Goal: Task Accomplishment & Management: Complete application form

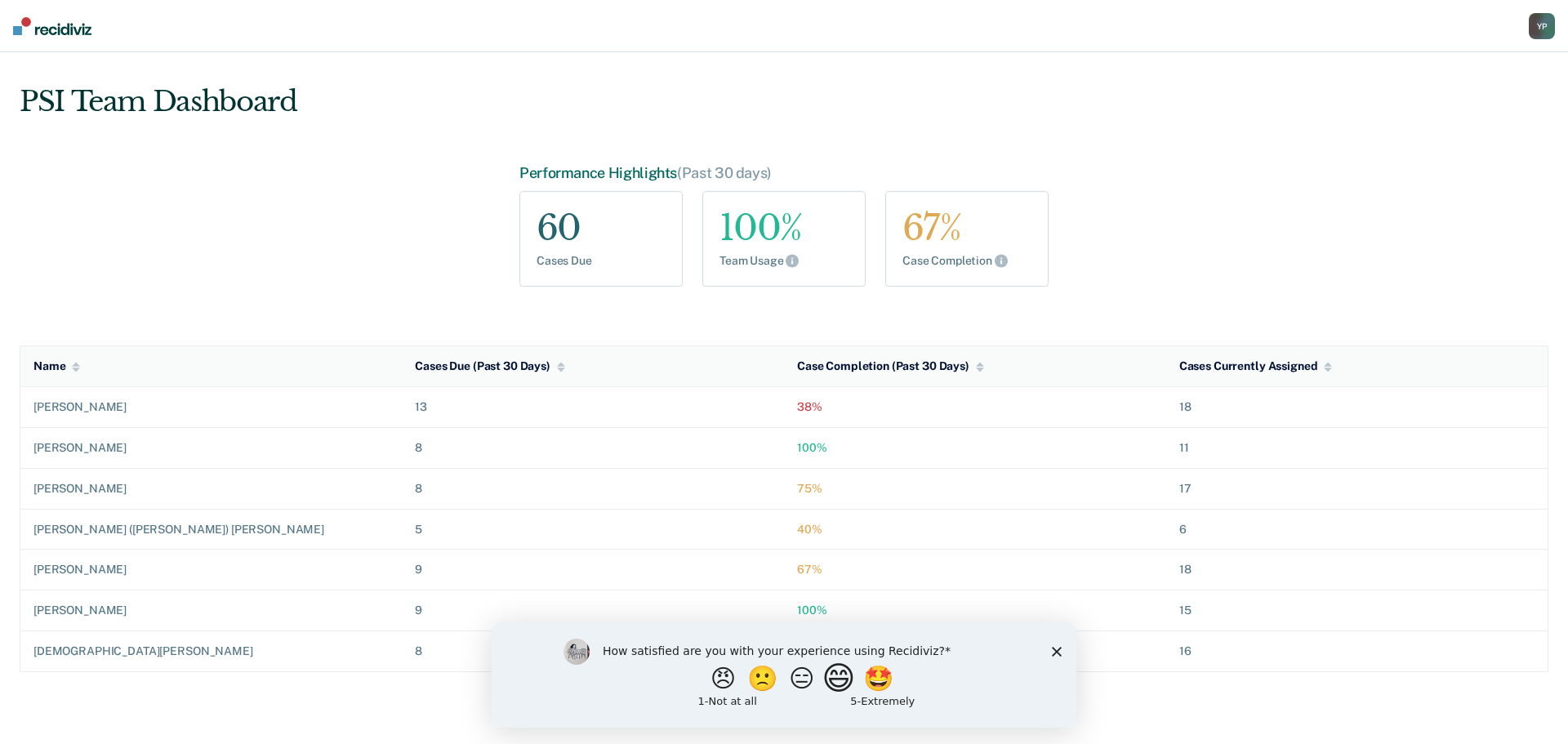
click at [847, 685] on button "😄" at bounding box center [841, 678] width 39 height 33
click at [1051, 659] on div "What is the reason for the score that you gave?" at bounding box center [784, 678] width 585 height 98
click at [1057, 658] on polygon "Close survey" at bounding box center [1056, 658] width 10 height 10
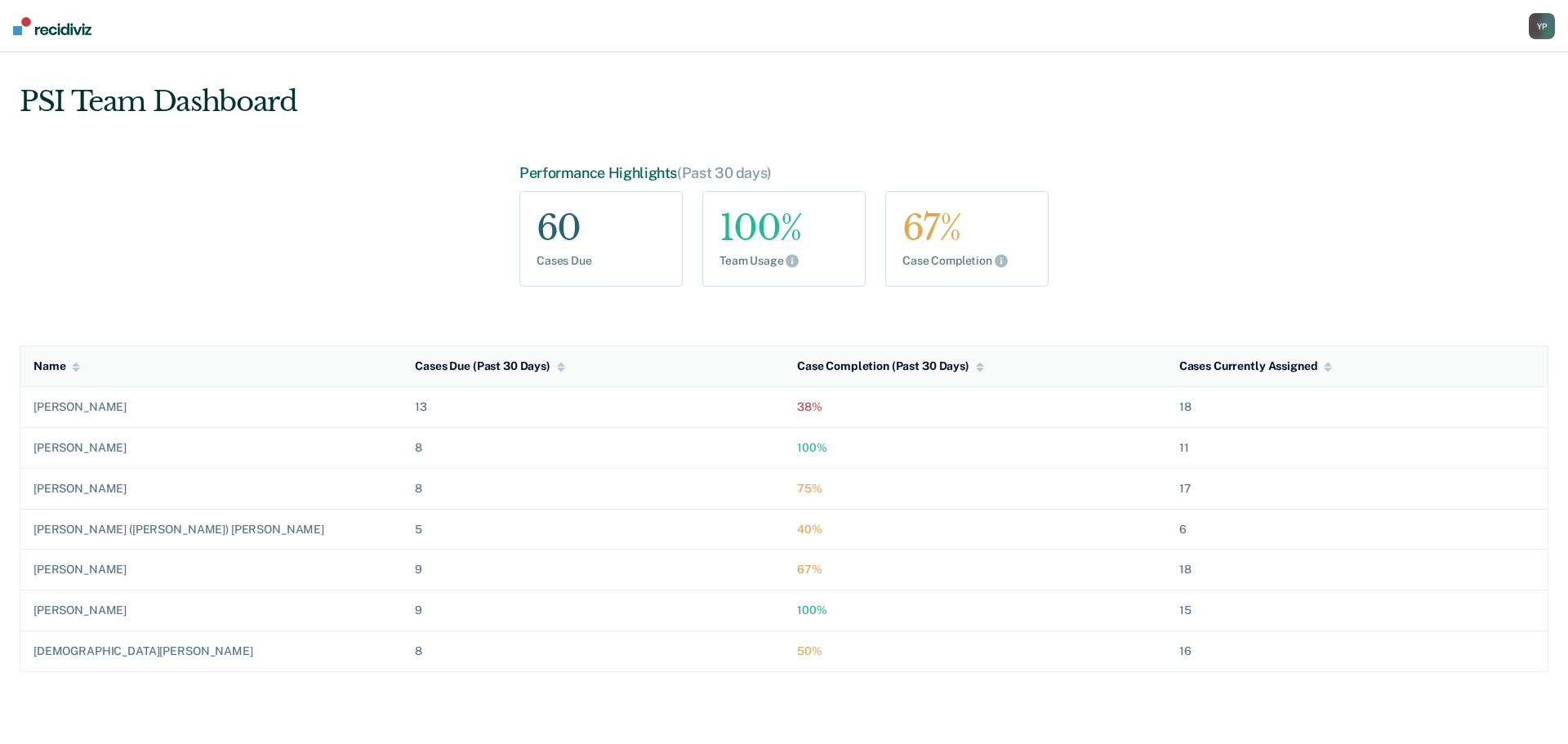
click at [1543, 32] on div "Y P" at bounding box center [1542, 26] width 26 height 26
click at [1411, 109] on link "Go to PSI Case Dashboard" at bounding box center [1458, 105] width 167 height 14
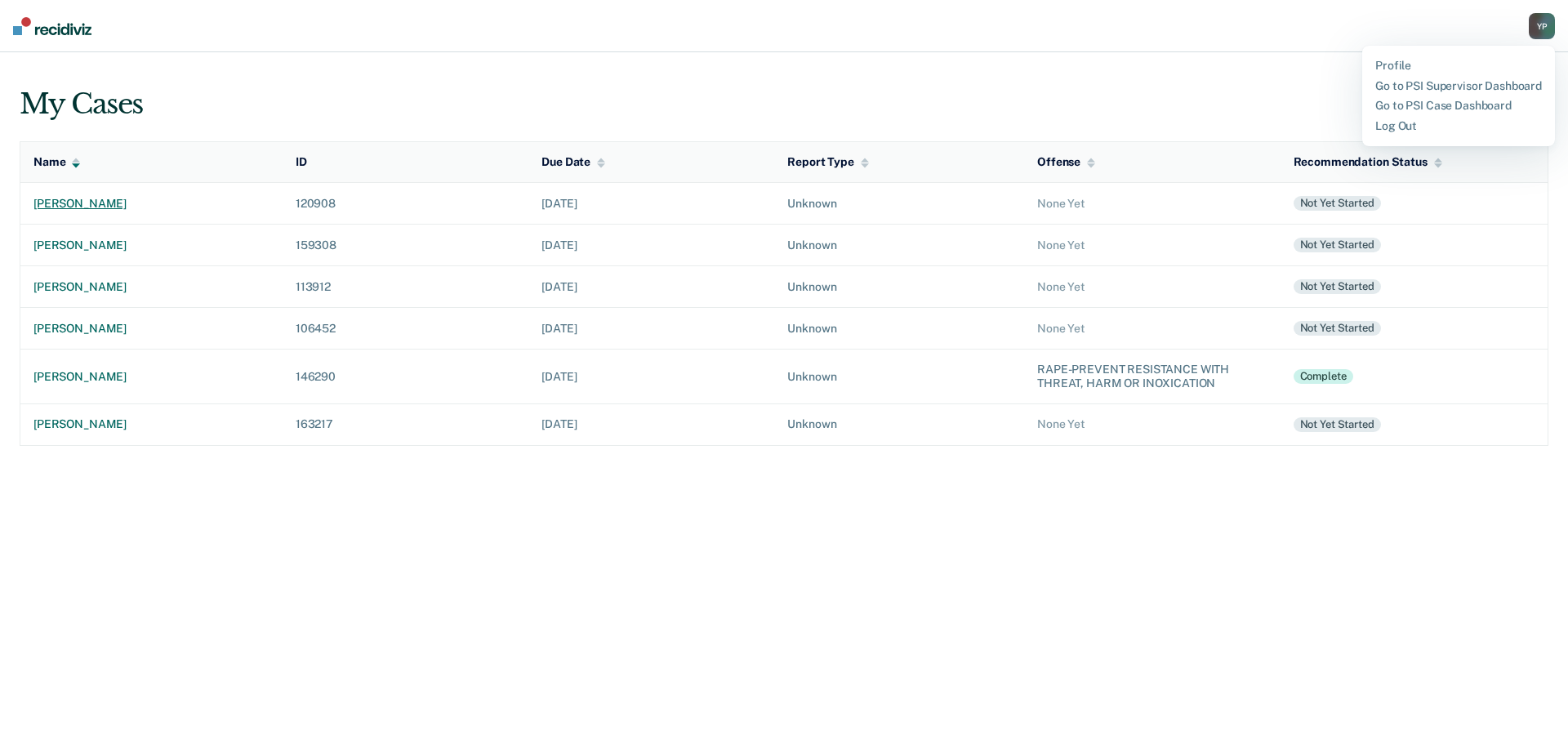
click at [113, 210] on div "[PERSON_NAME]" at bounding box center [151, 203] width 236 height 14
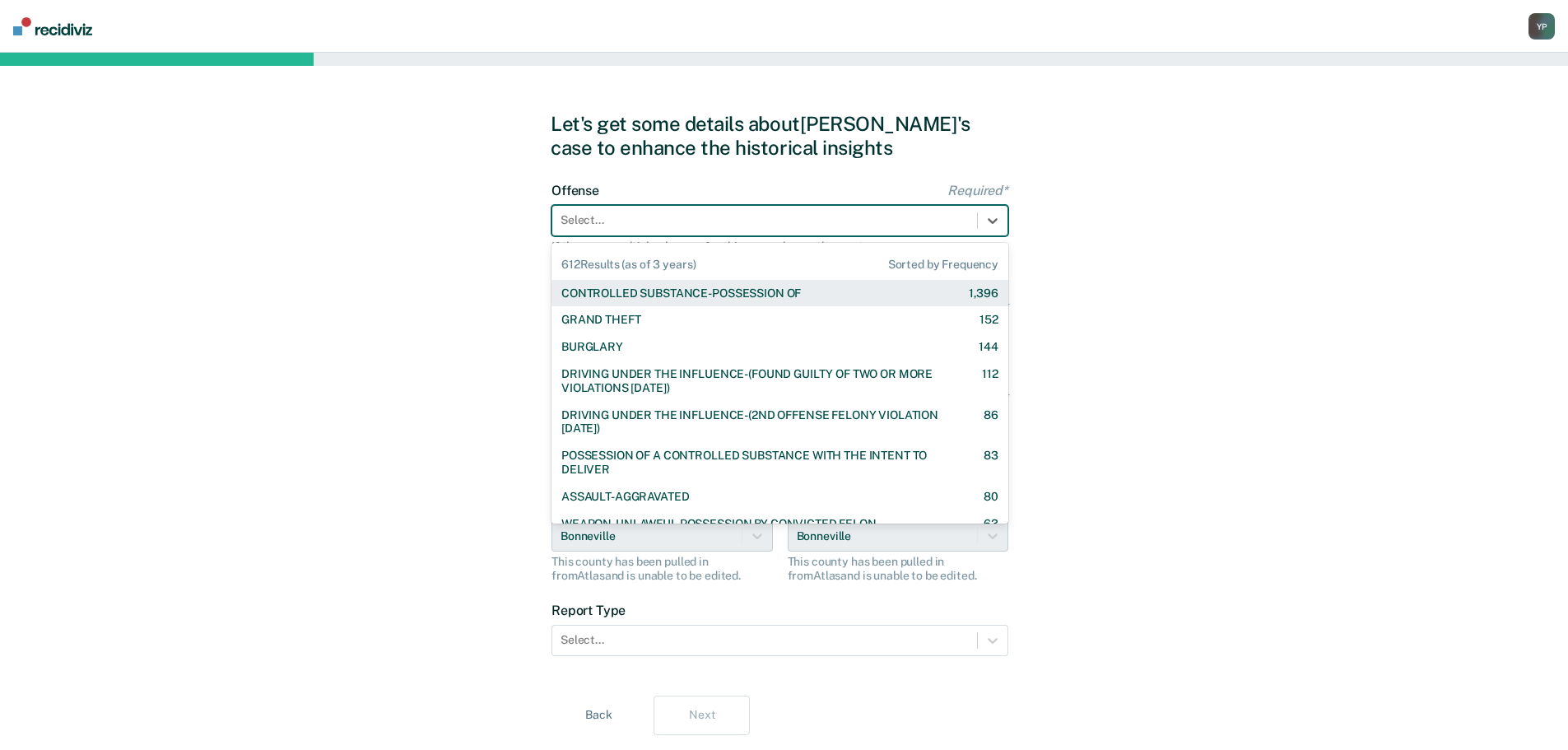
click at [607, 219] on div at bounding box center [765, 220] width 408 height 18
click at [627, 301] on div "CONTROLLED SUBSTANCE-POSSESSION OF 1,396" at bounding box center [780, 293] width 457 height 27
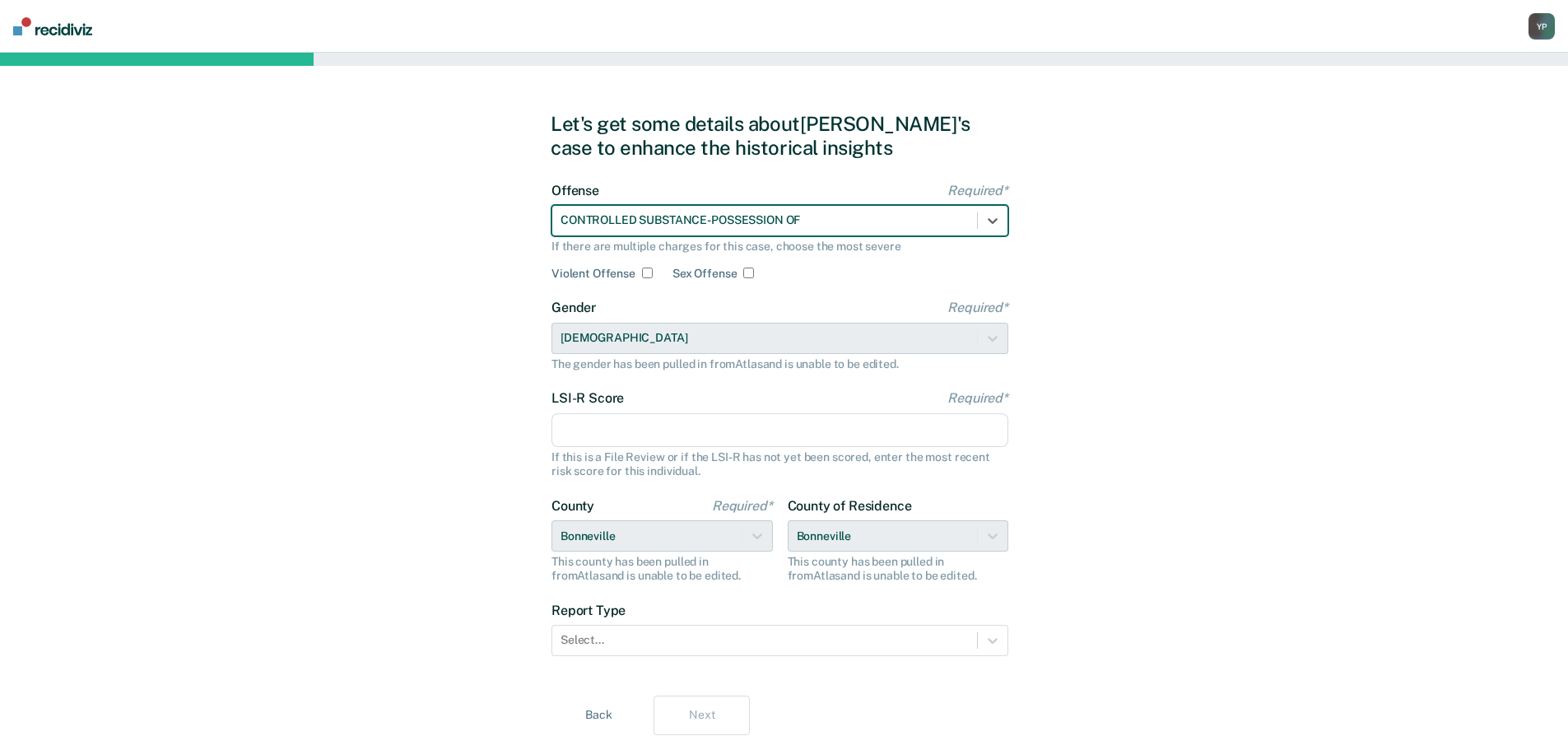
scroll to position [44, 0]
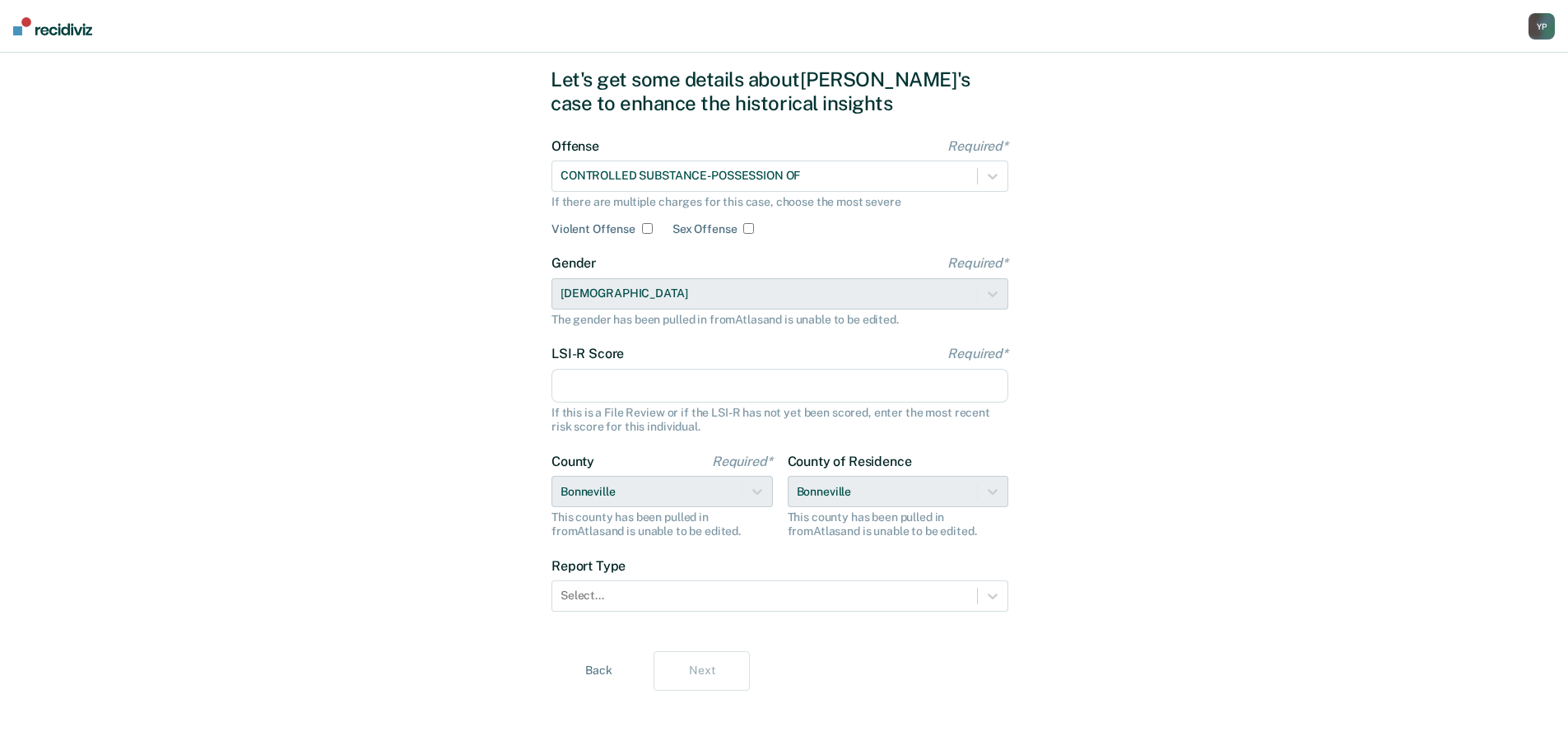
click at [681, 379] on input "LSI-R Score Required*" at bounding box center [780, 386] width 457 height 34
type input "32"
click at [381, 405] on div "Let's get some details about [PERSON_NAME]'s case to enhance the historical ins…" at bounding box center [784, 379] width 1568 height 742
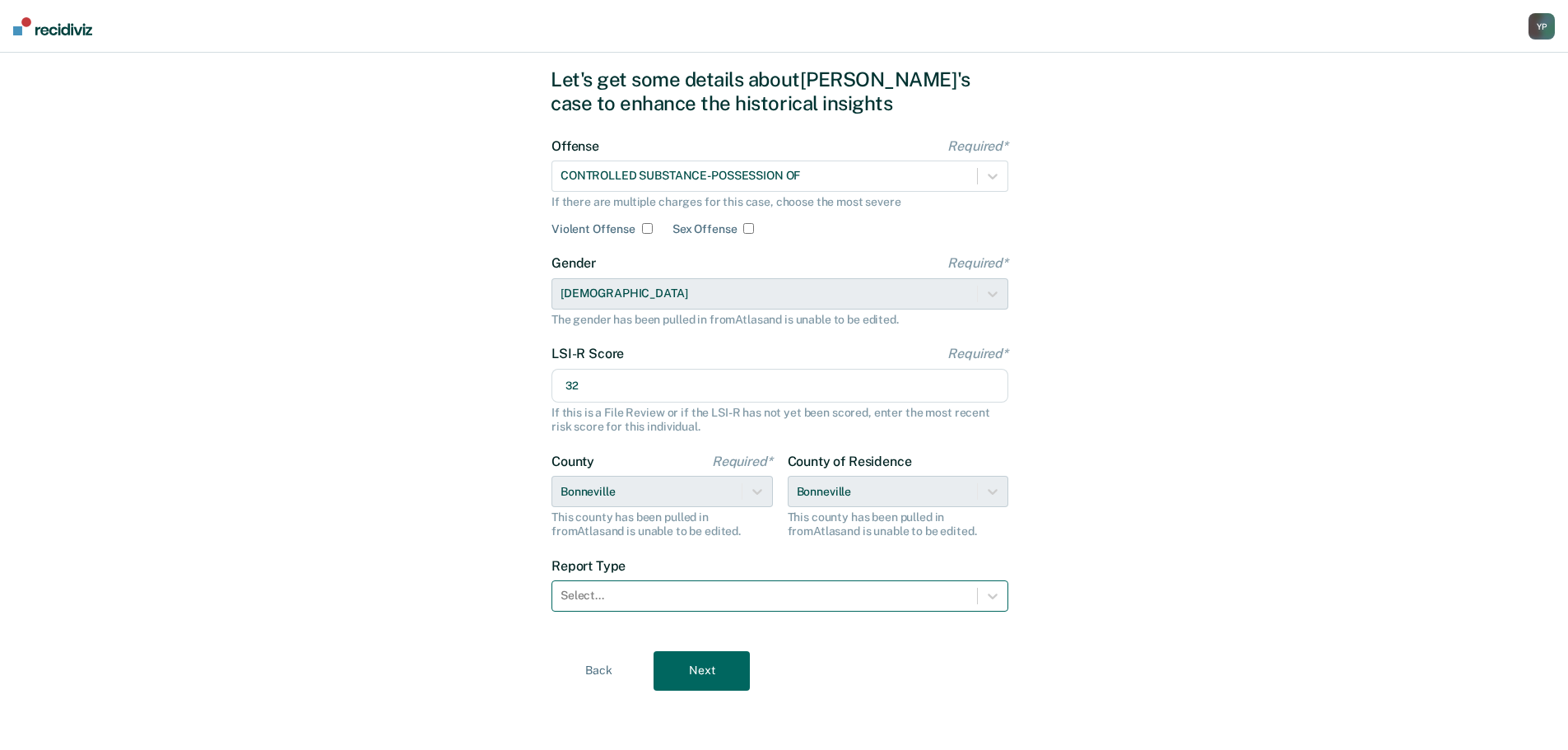
click at [668, 602] on div at bounding box center [765, 595] width 408 height 18
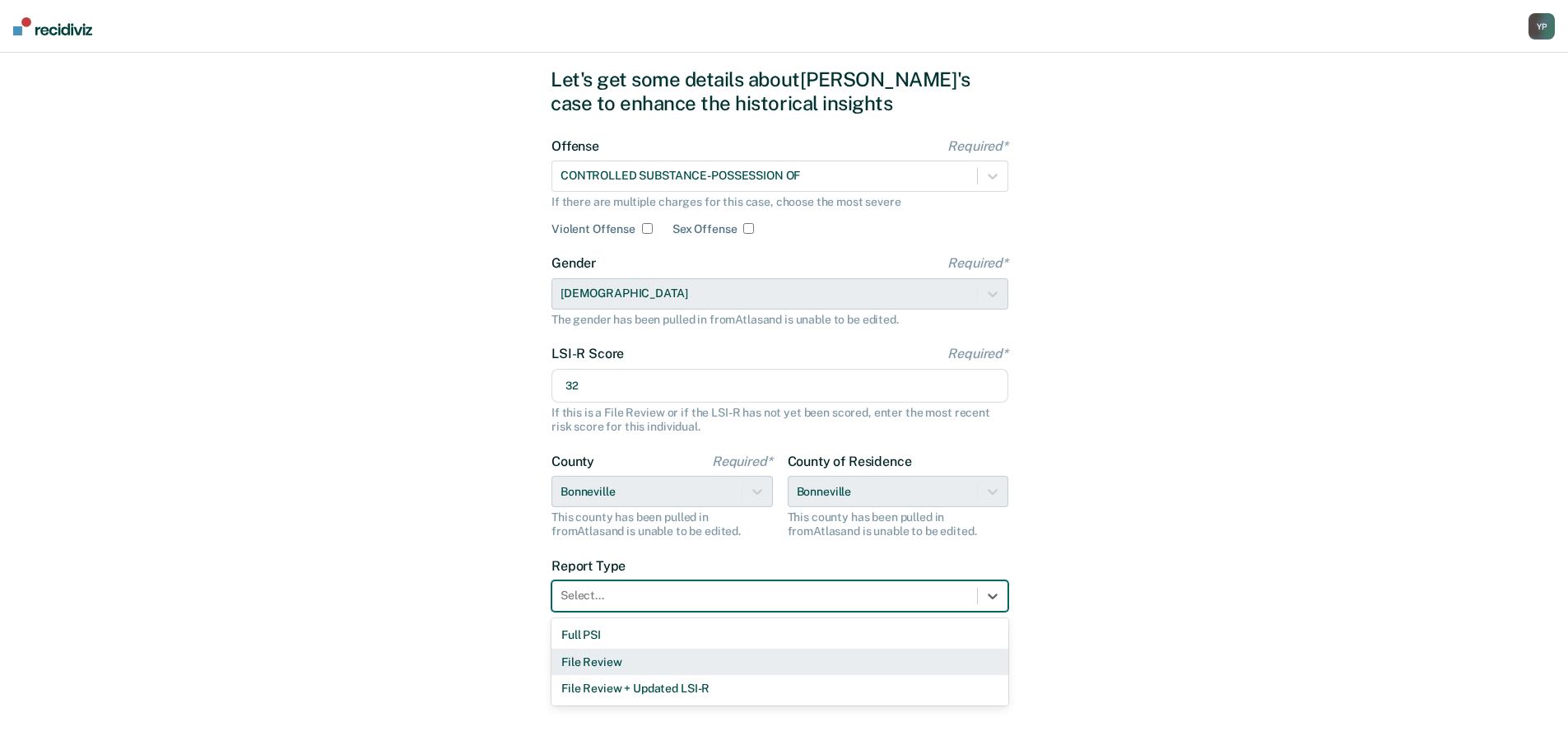
click at [634, 657] on div "File Review" at bounding box center [780, 662] width 457 height 27
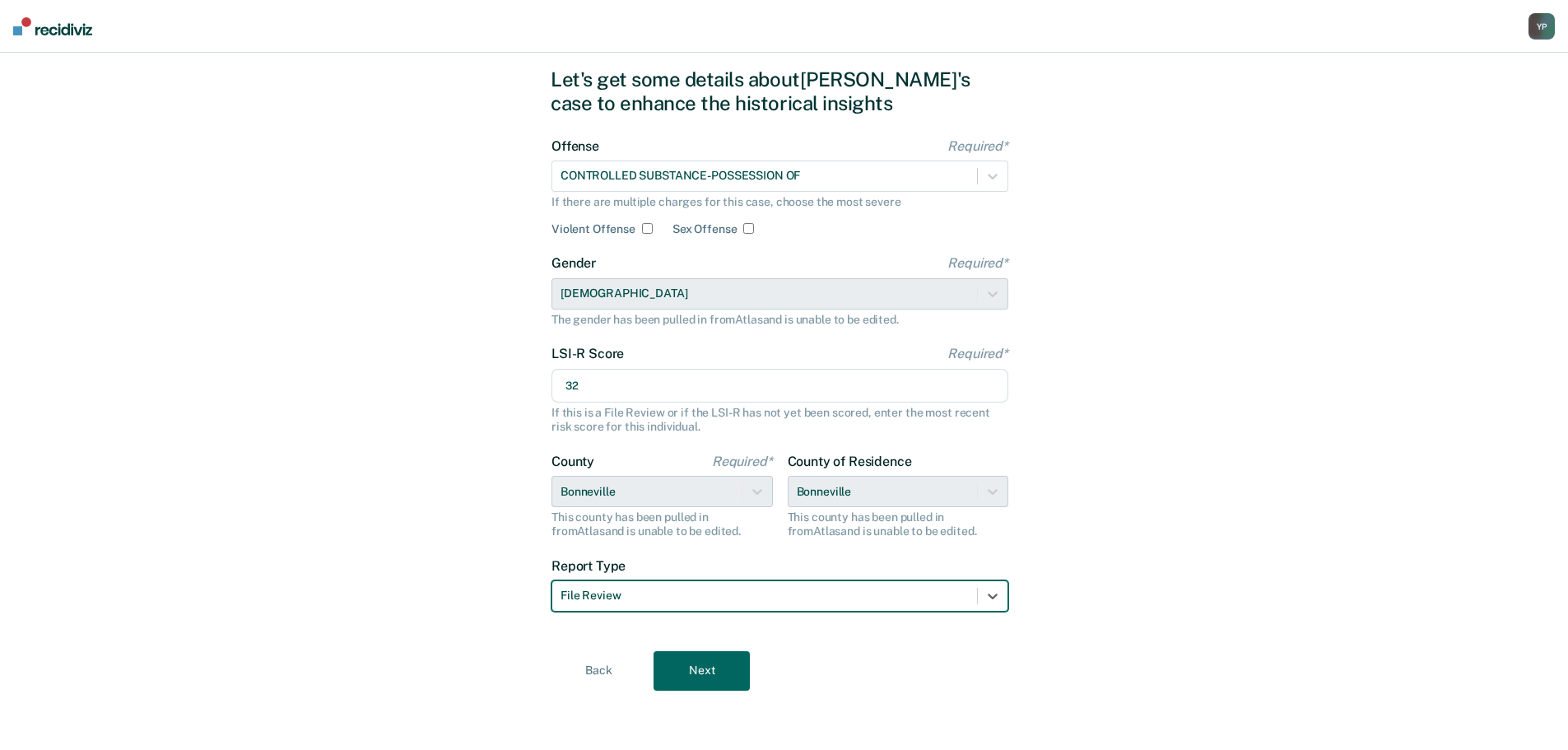
click at [748, 677] on button "Next" at bounding box center [702, 670] width 96 height 40
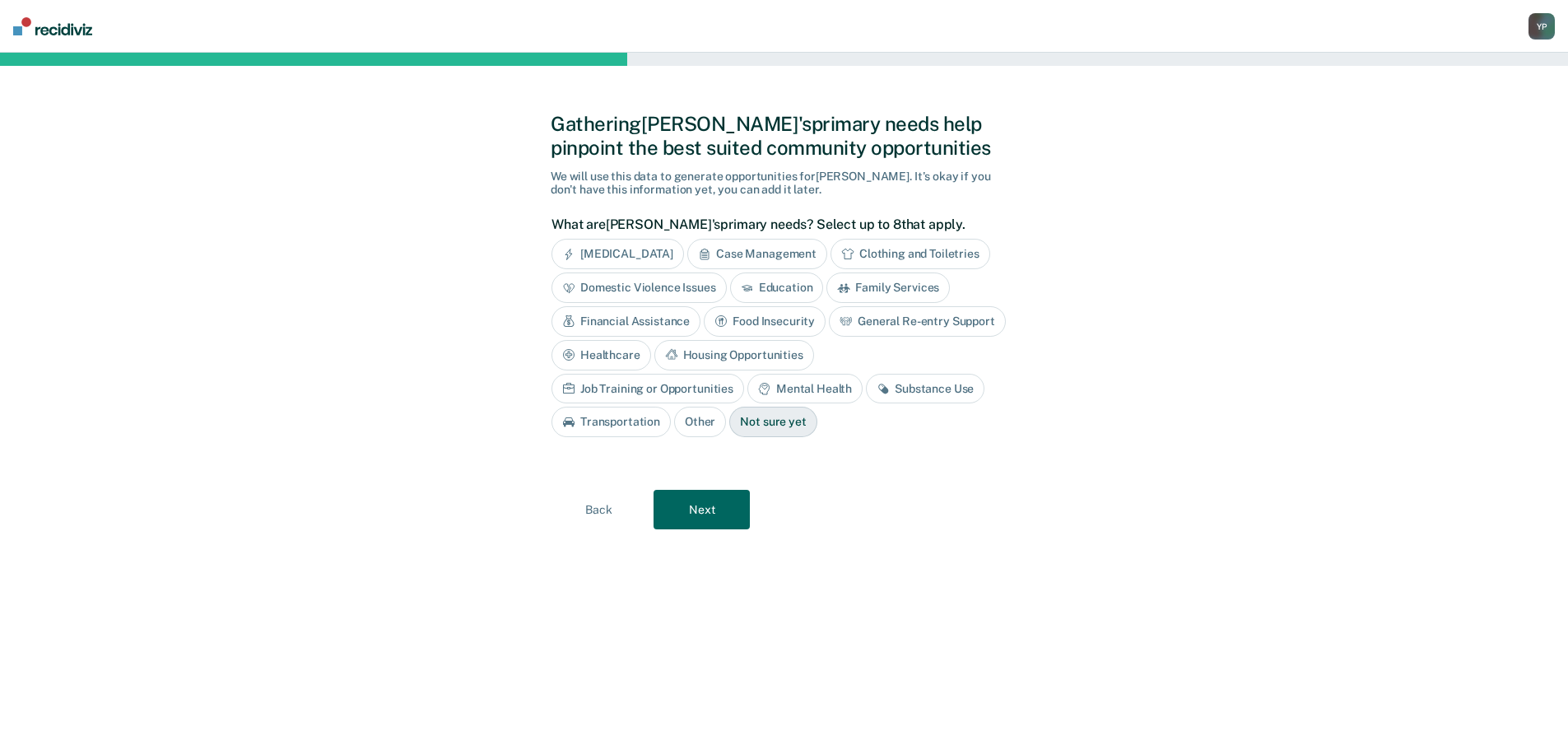
scroll to position [0, 0]
click at [772, 246] on div "Case Management" at bounding box center [763, 253] width 140 height 31
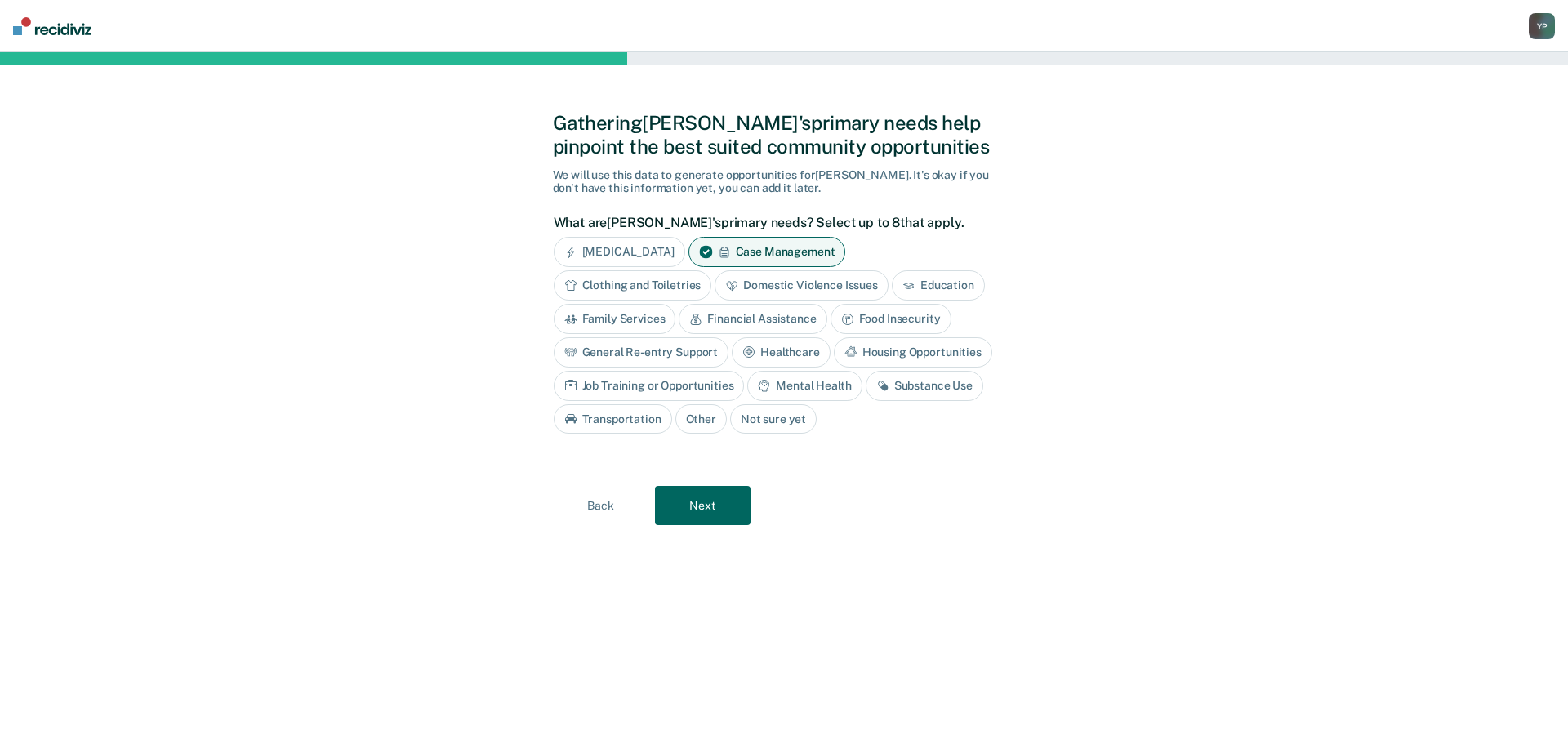
click at [732, 324] on div "Financial Assistance" at bounding box center [753, 318] width 148 height 30
click at [835, 396] on div "Mental Health" at bounding box center [804, 385] width 114 height 30
click at [938, 395] on div "Substance Use" at bounding box center [943, 385] width 118 height 30
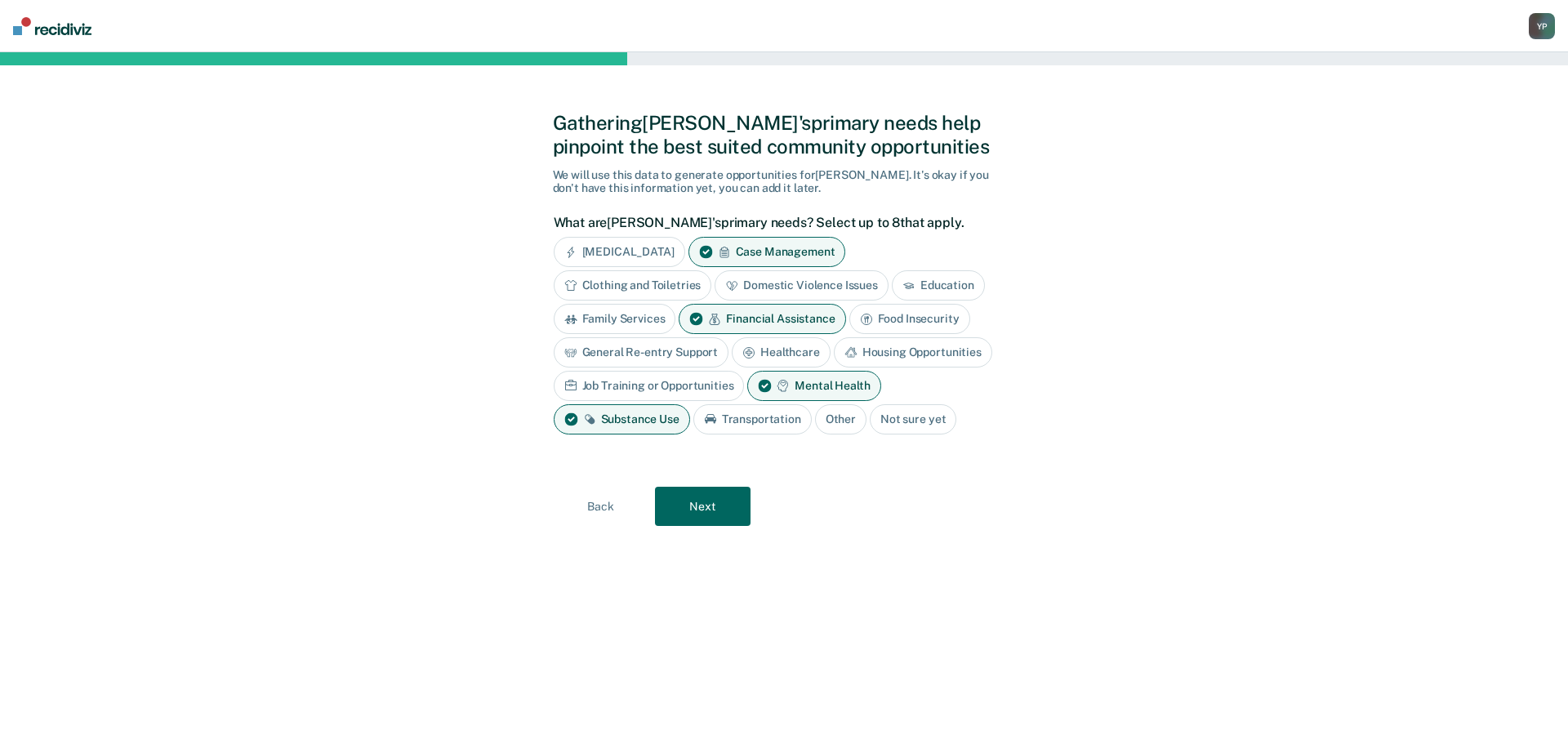
click at [724, 509] on button "Next" at bounding box center [703, 506] width 96 height 40
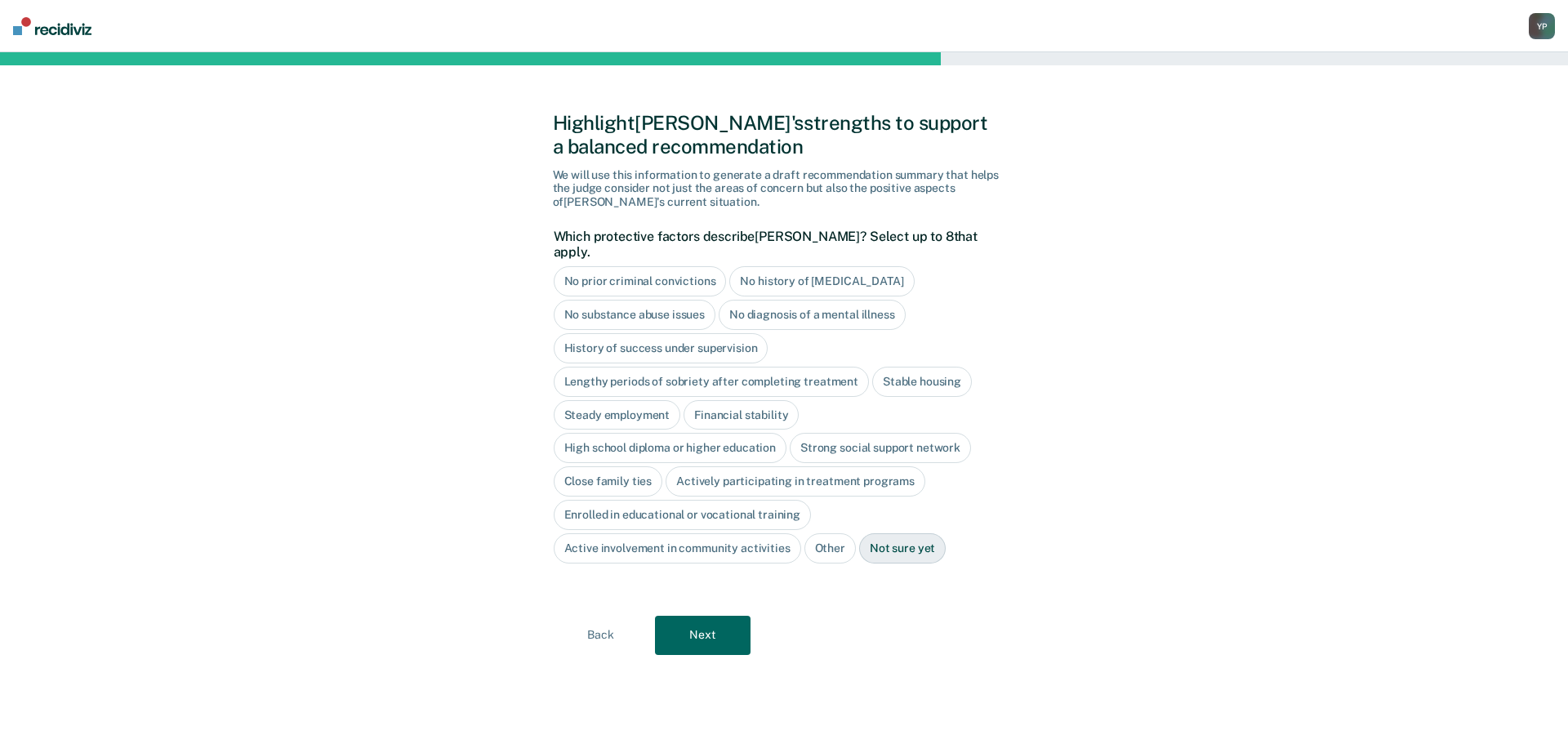
click at [698, 615] on button "Next" at bounding box center [703, 635] width 96 height 40
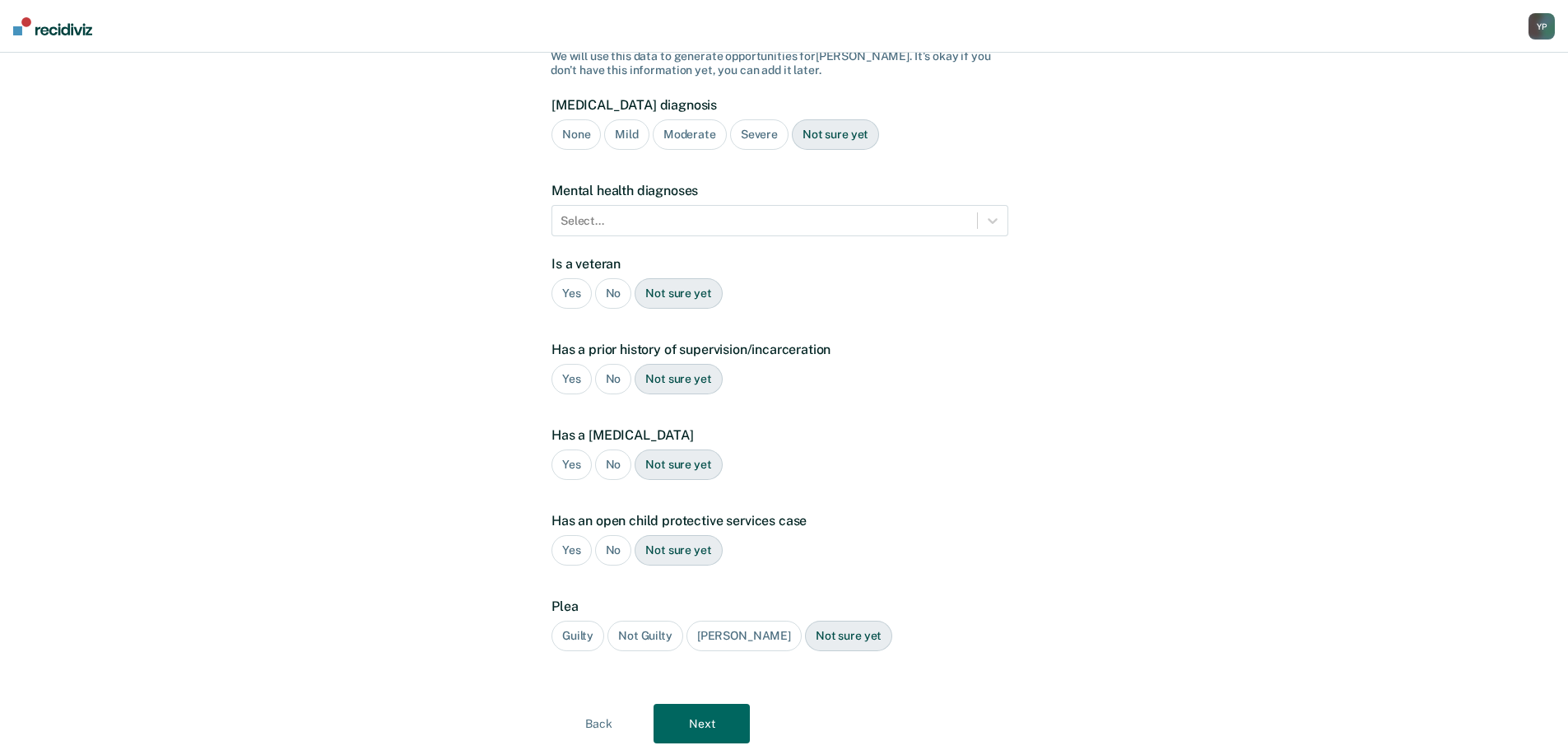
scroll to position [172, 0]
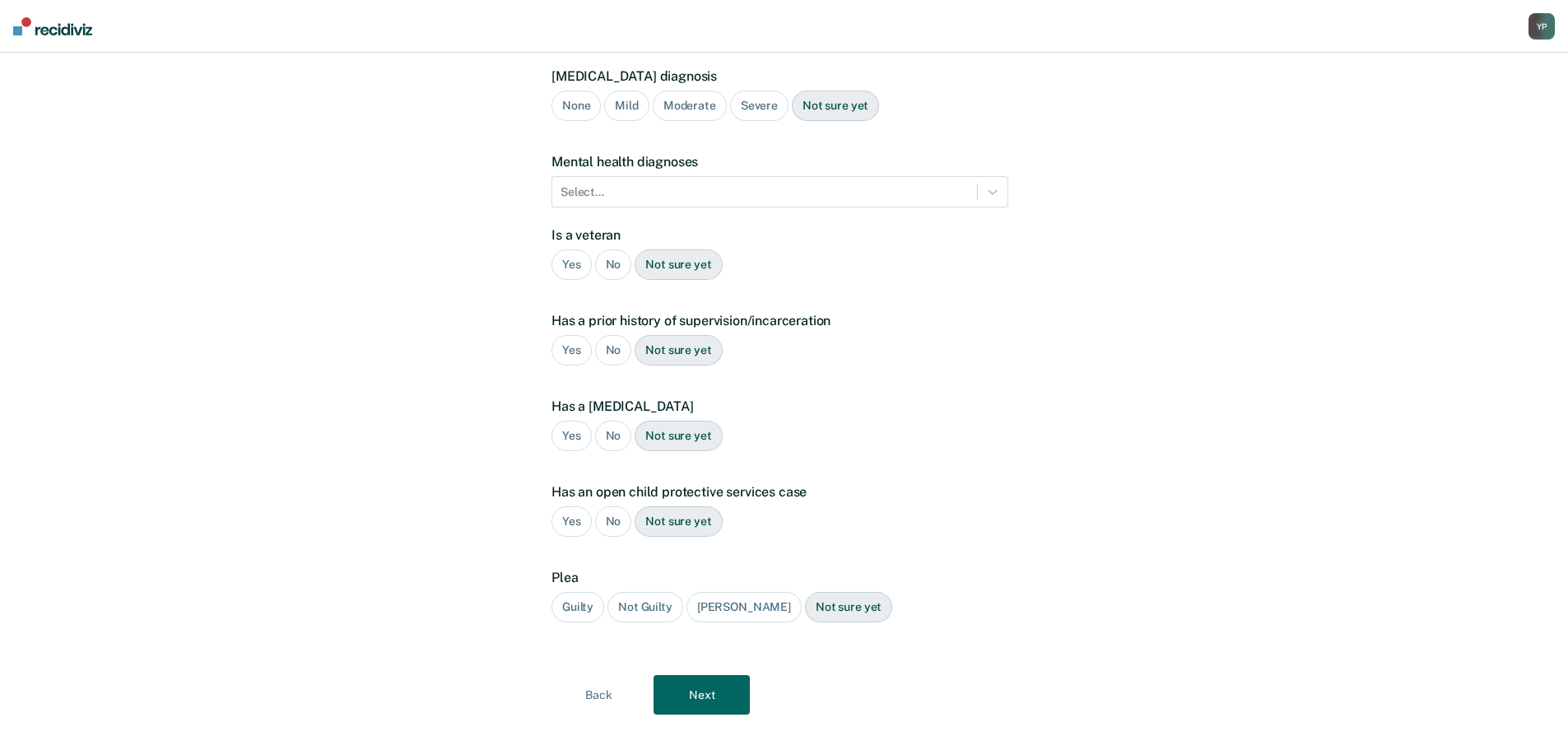
click at [568, 335] on div "Yes" at bounding box center [571, 350] width 40 height 31
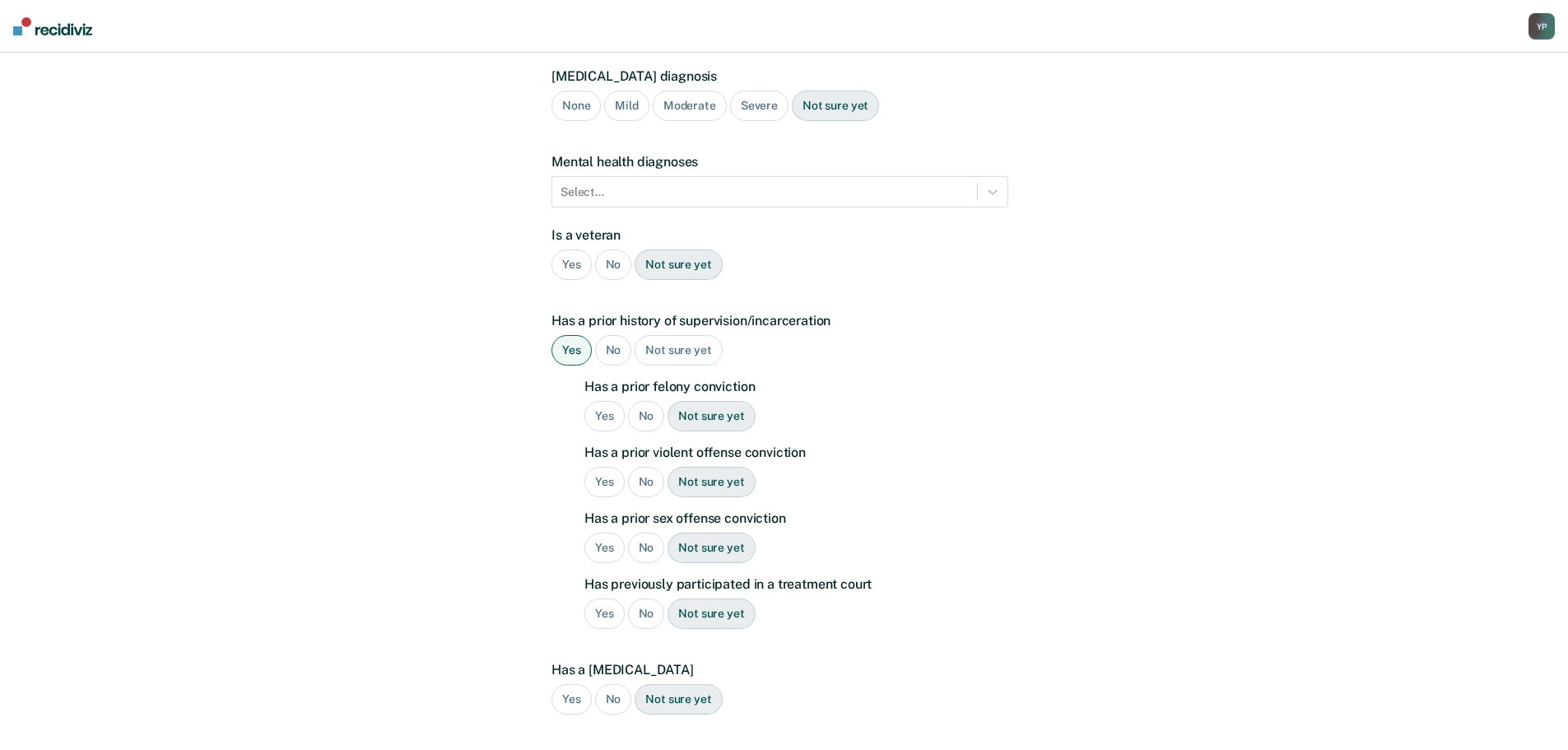
click at [615, 249] on div "No" at bounding box center [614, 264] width 37 height 31
click at [593, 400] on div "Yes" at bounding box center [604, 415] width 40 height 31
click at [653, 532] on div "No" at bounding box center [646, 547] width 37 height 31
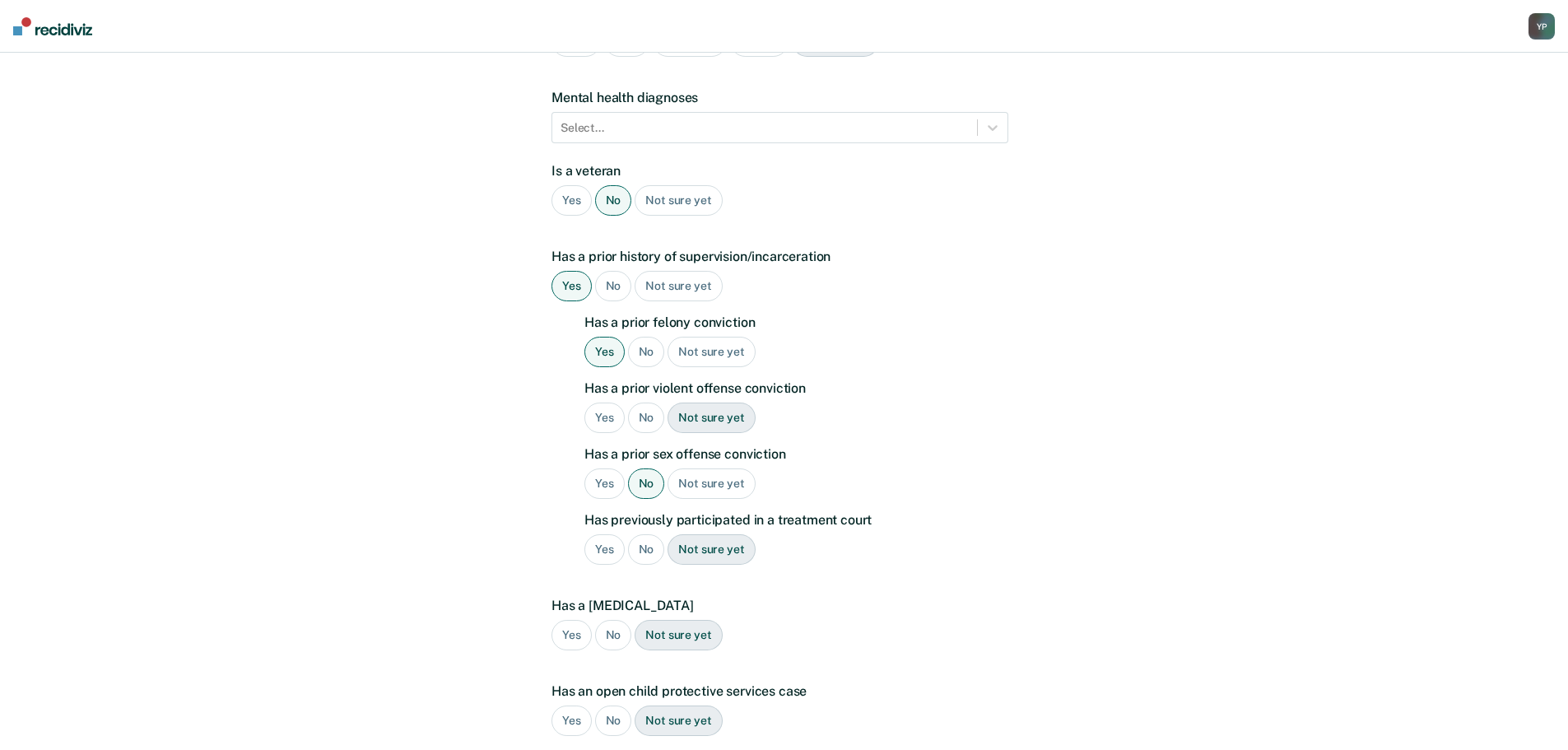
scroll to position [436, 0]
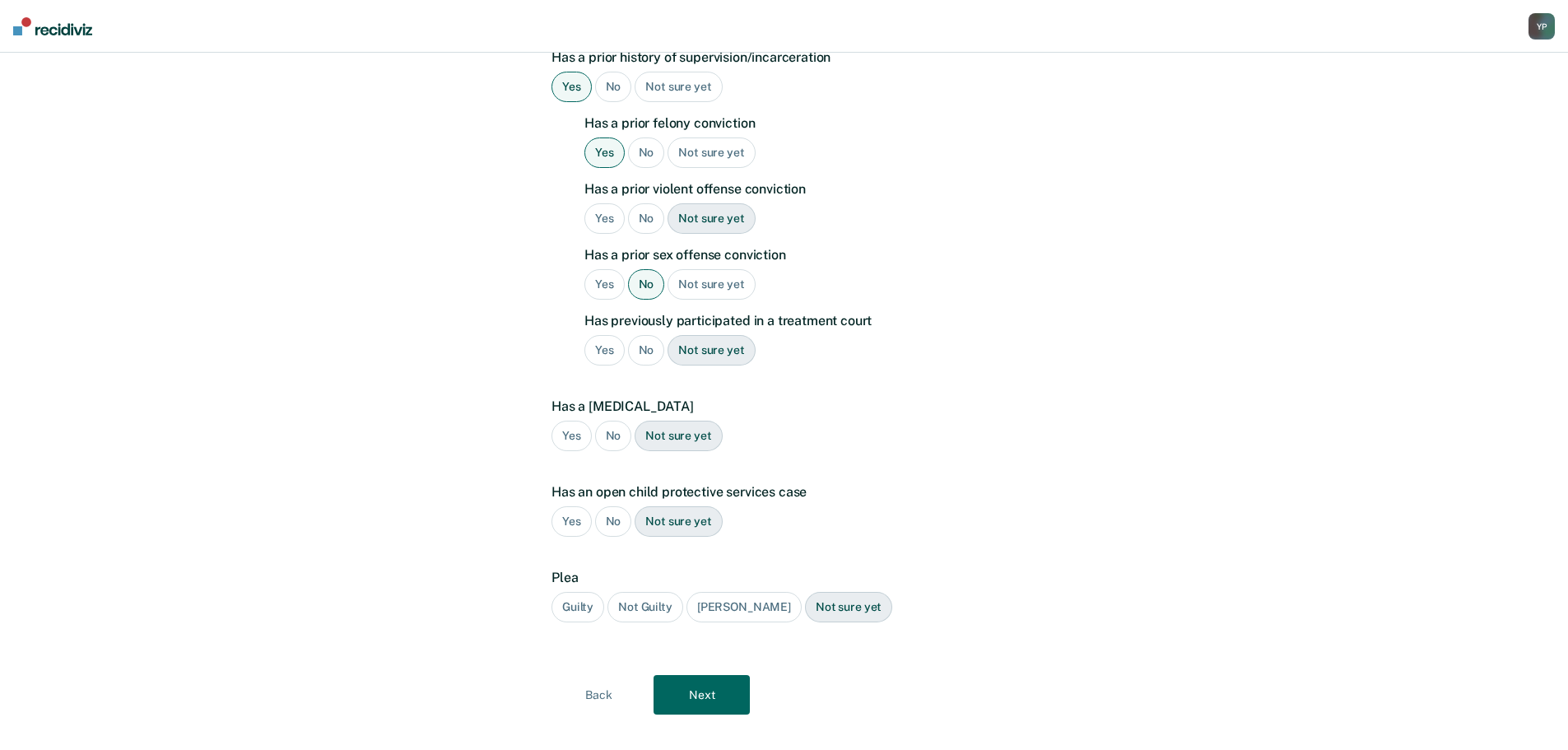
click at [643, 335] on div "No" at bounding box center [646, 350] width 37 height 31
click at [621, 506] on div "No" at bounding box center [614, 521] width 37 height 31
click at [703, 675] on button "Next" at bounding box center [702, 694] width 96 height 40
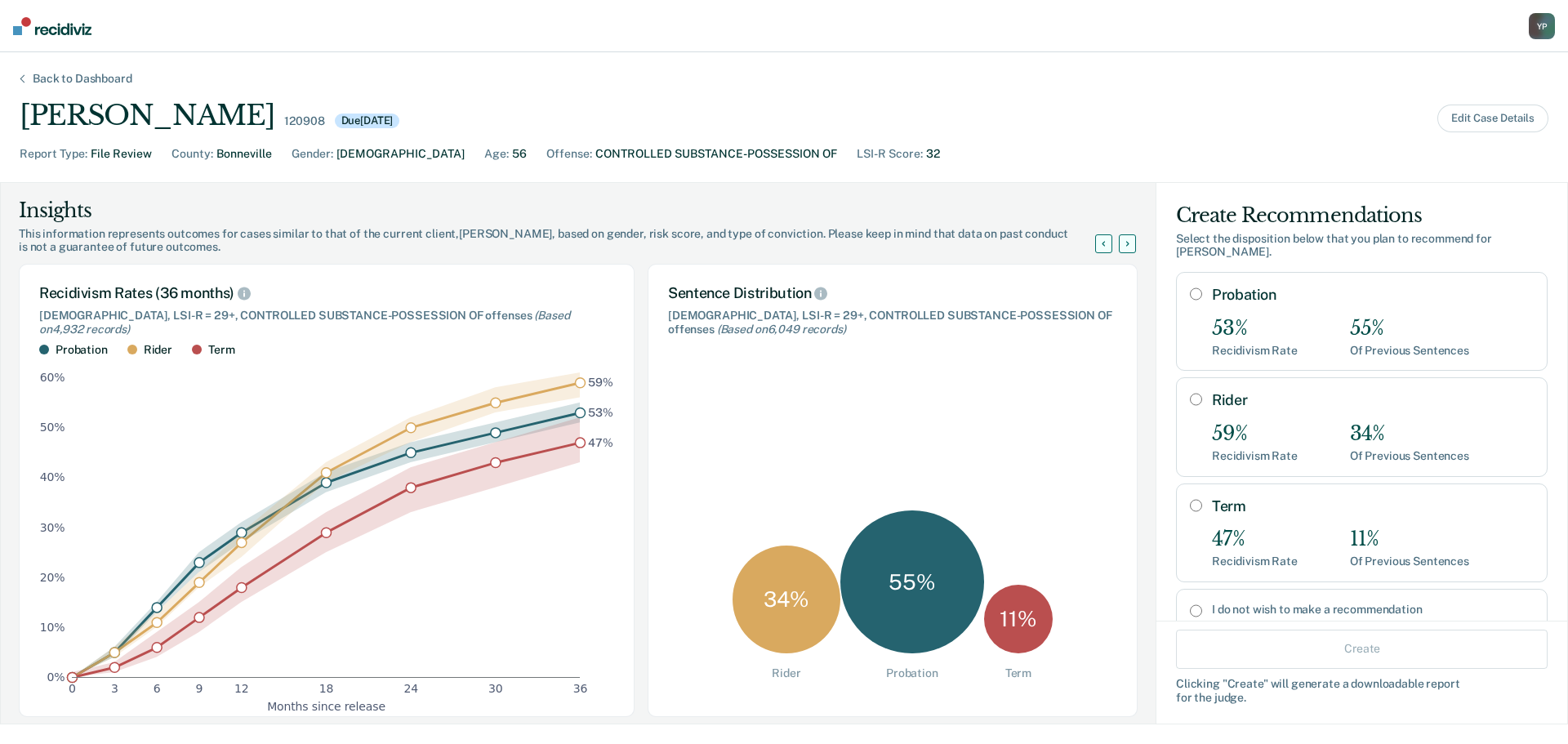
click at [1231, 602] on label "I do not wish to make a recommendation" at bounding box center [1373, 609] width 322 height 14
click at [1203, 604] on input "I do not wish to make a recommendation" at bounding box center [1195, 611] width 12 height 13
radio input "true"
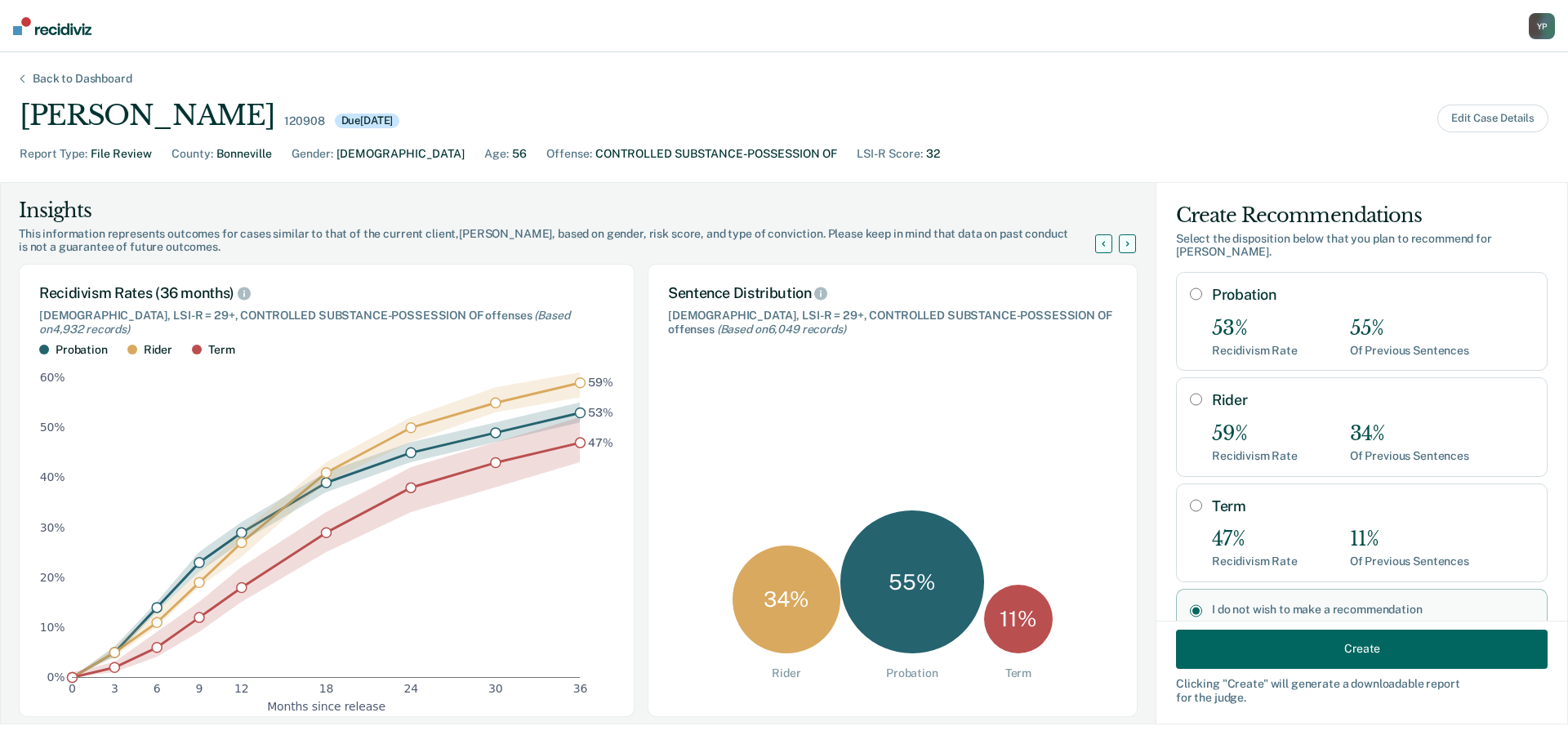
click at [1271, 652] on button "Create" at bounding box center [1362, 648] width 372 height 40
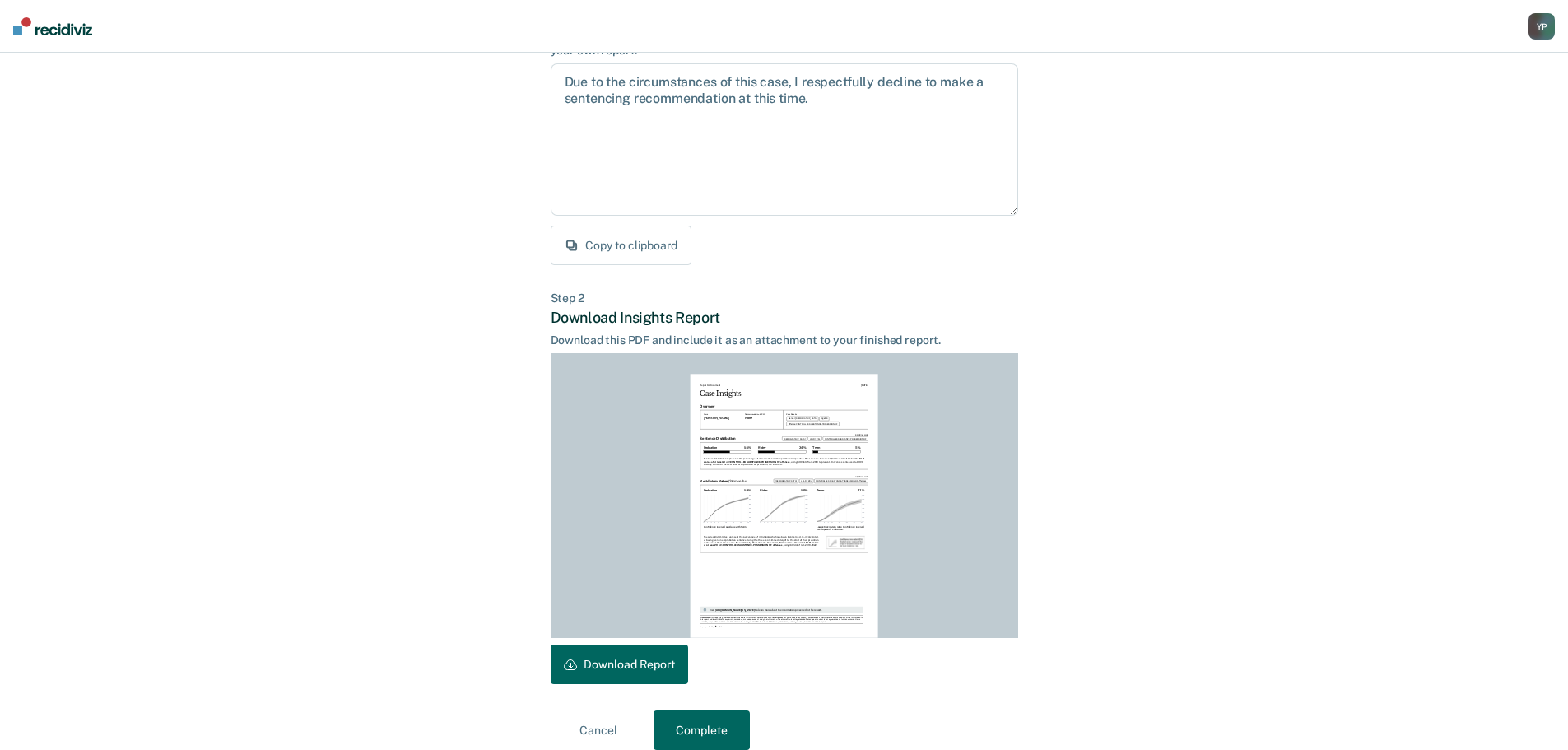
scroll to position [188, 0]
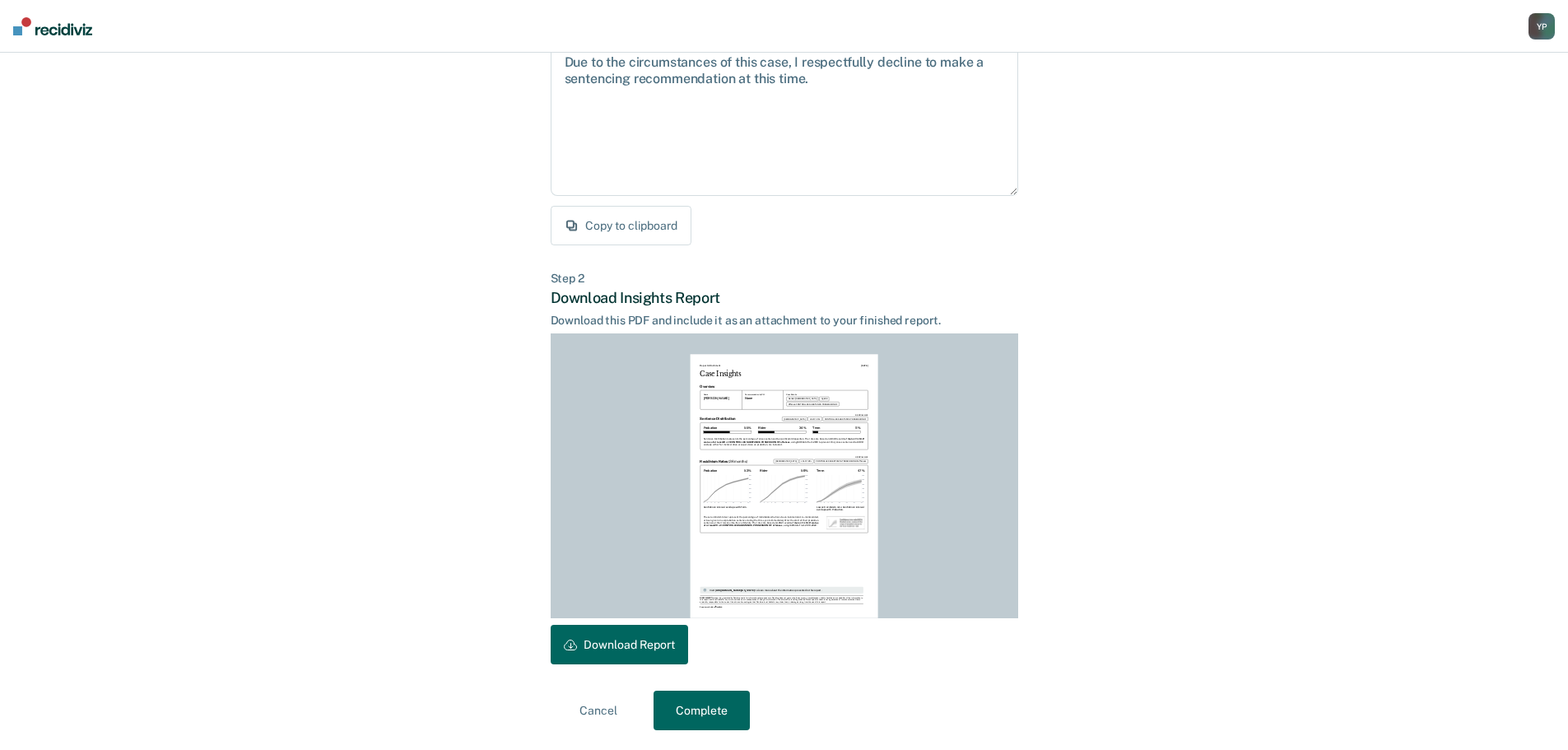
click at [814, 410] on div "Report Attachment [DATE] Case Insights Overview Name [PERSON_NAME] Recommendati…" at bounding box center [784, 486] width 187 height 263
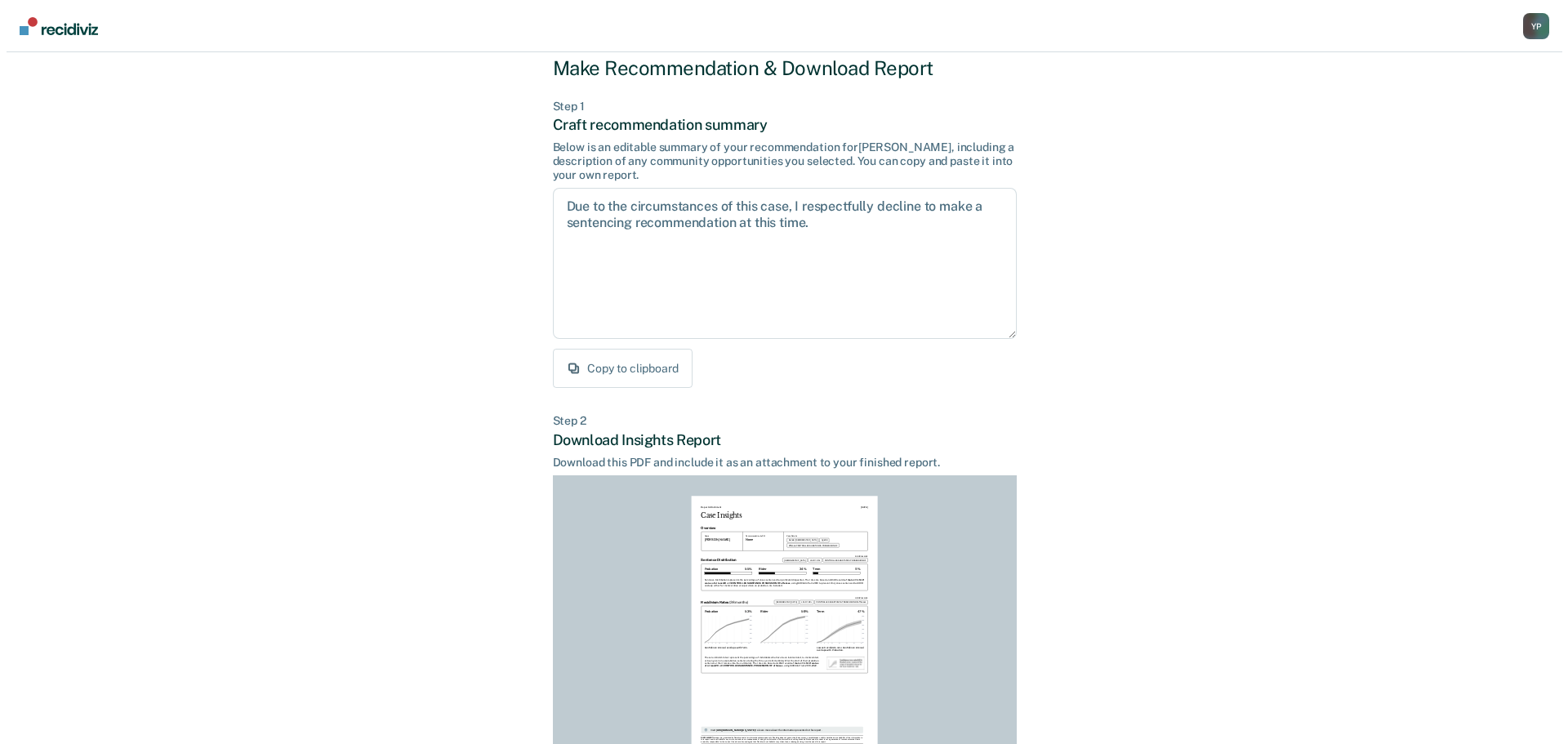
scroll to position [0, 0]
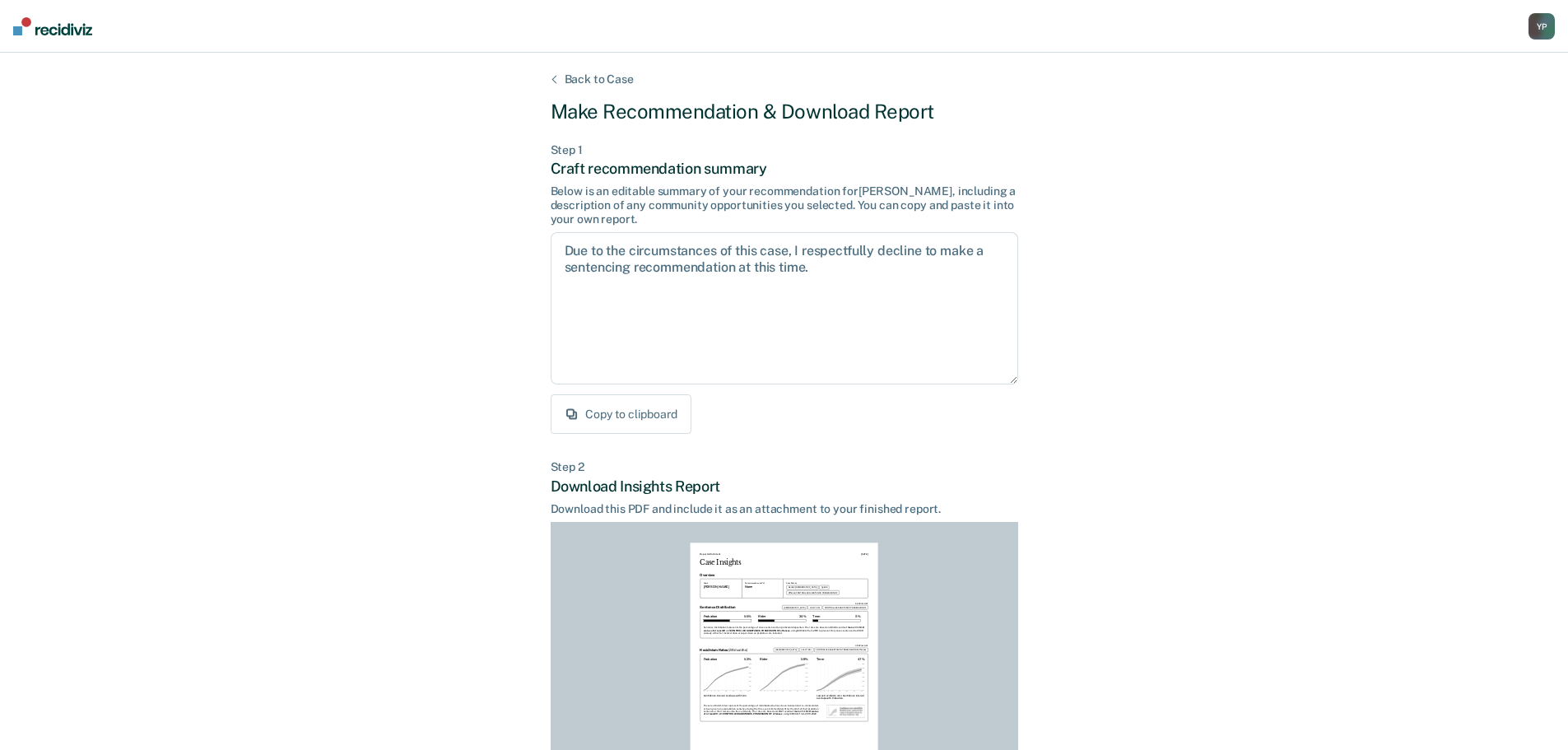
click at [593, 86] on div "Back to Case Make Recommendation & Download Report Step 1 Craft recommendation …" at bounding box center [784, 495] width 467 height 846
click at [594, 80] on div "Back to Case" at bounding box center [599, 79] width 108 height 14
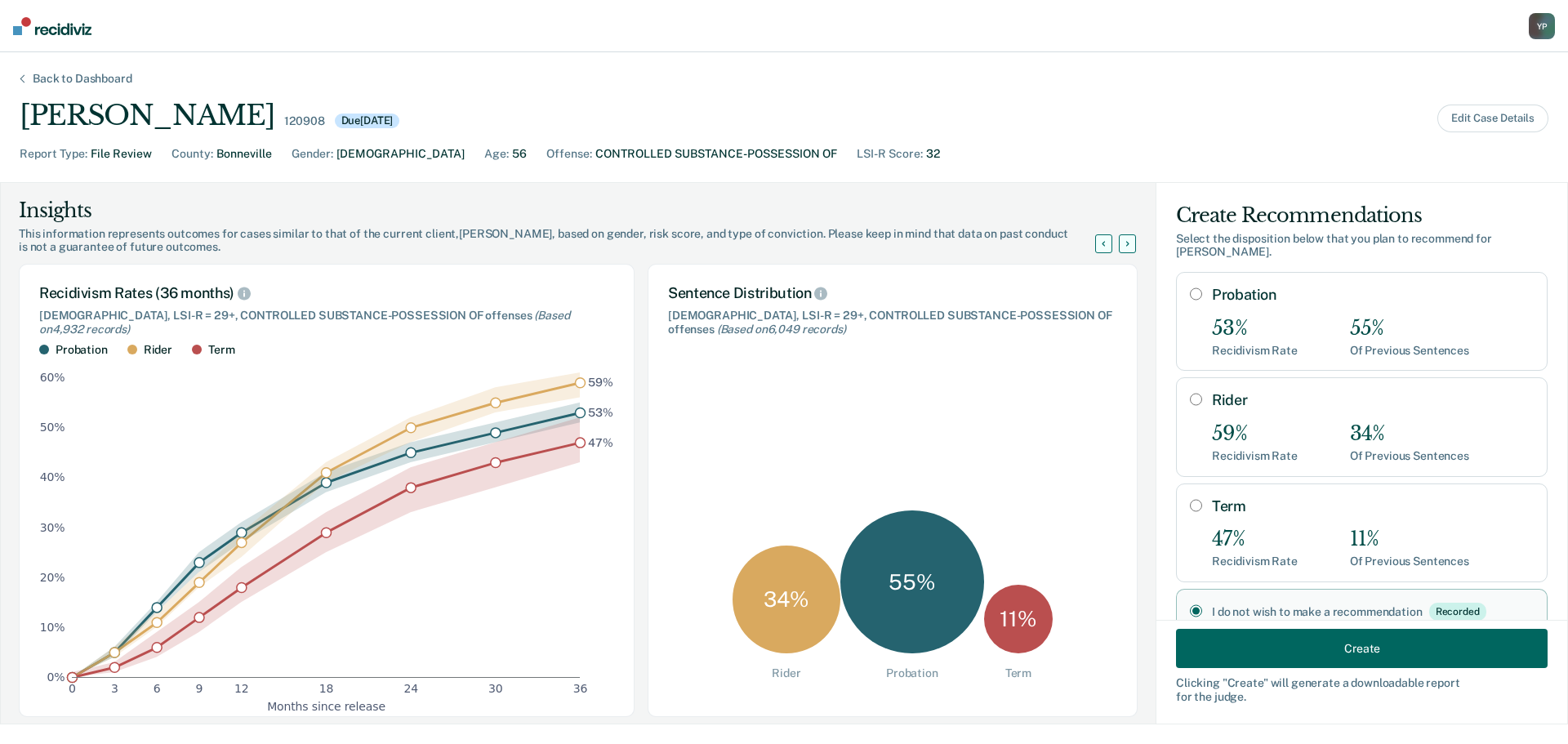
click at [1238, 286] on label "Probation" at bounding box center [1373, 295] width 322 height 18
click at [1203, 287] on input "Probation" at bounding box center [1195, 293] width 12 height 13
radio input "true"
radio input "false"
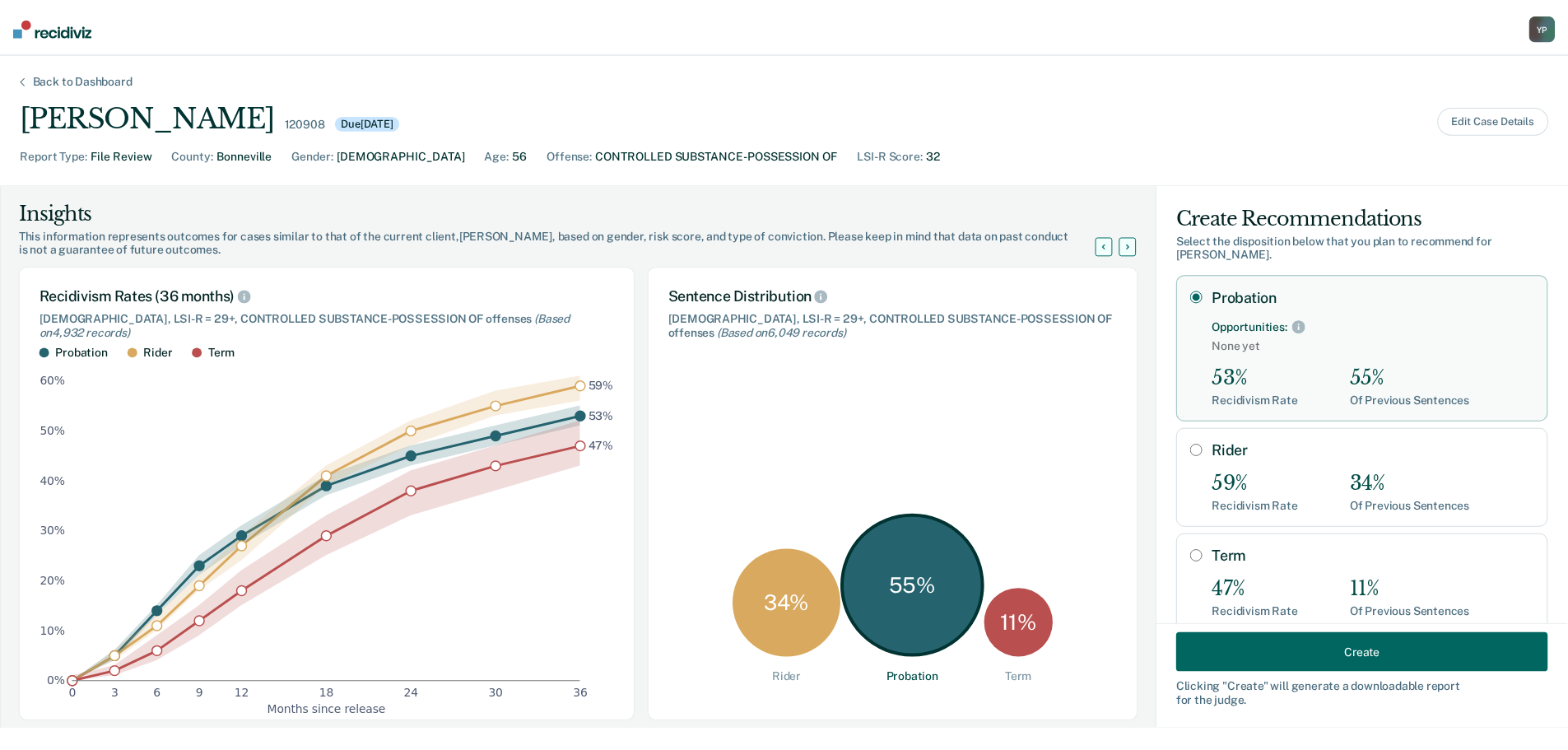
scroll to position [89, 0]
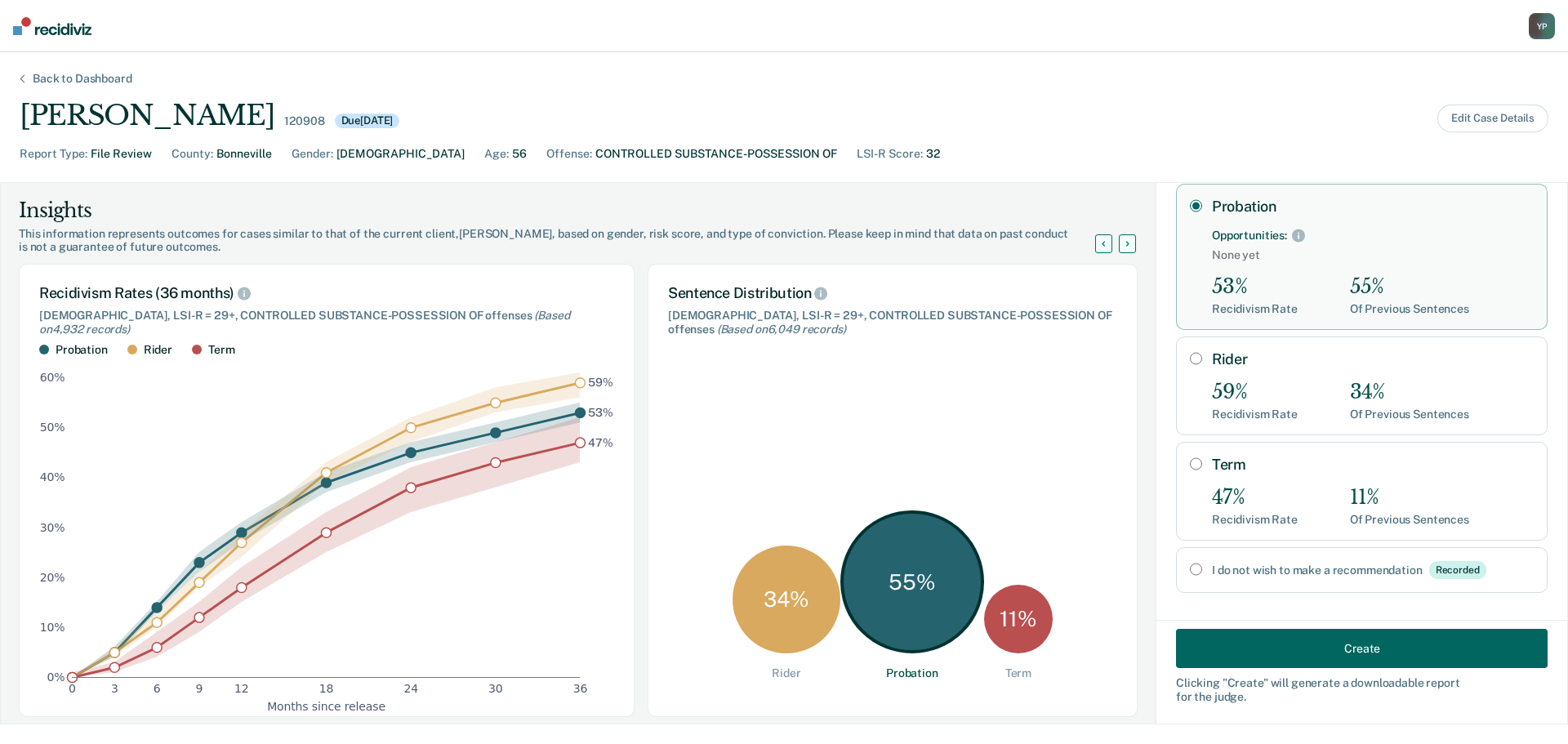
click at [1303, 644] on button "Create" at bounding box center [1362, 648] width 372 height 40
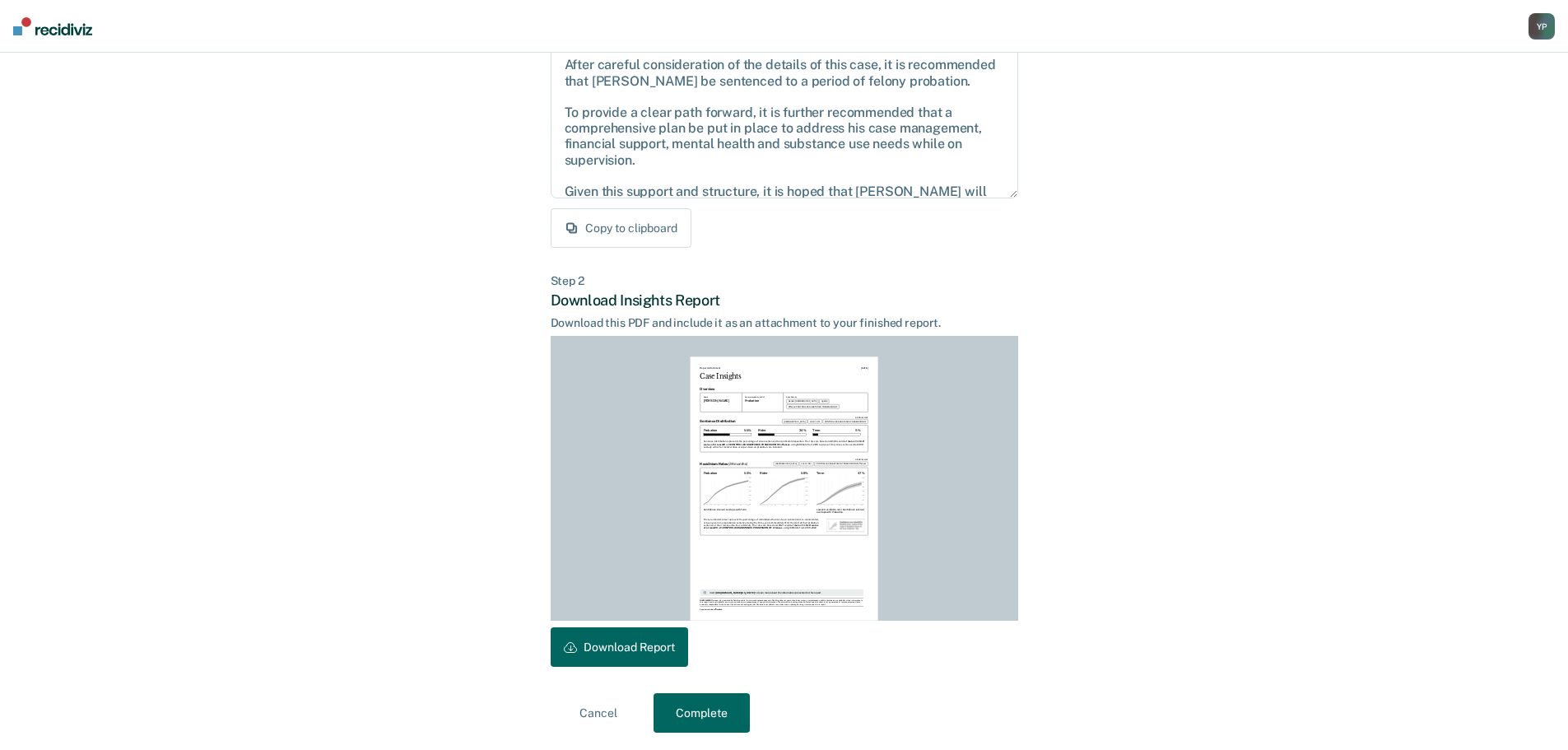
scroll to position [188, 0]
click at [608, 642] on button "Download Report" at bounding box center [619, 644] width 137 height 40
click at [736, 704] on button "Complete" at bounding box center [702, 710] width 96 height 40
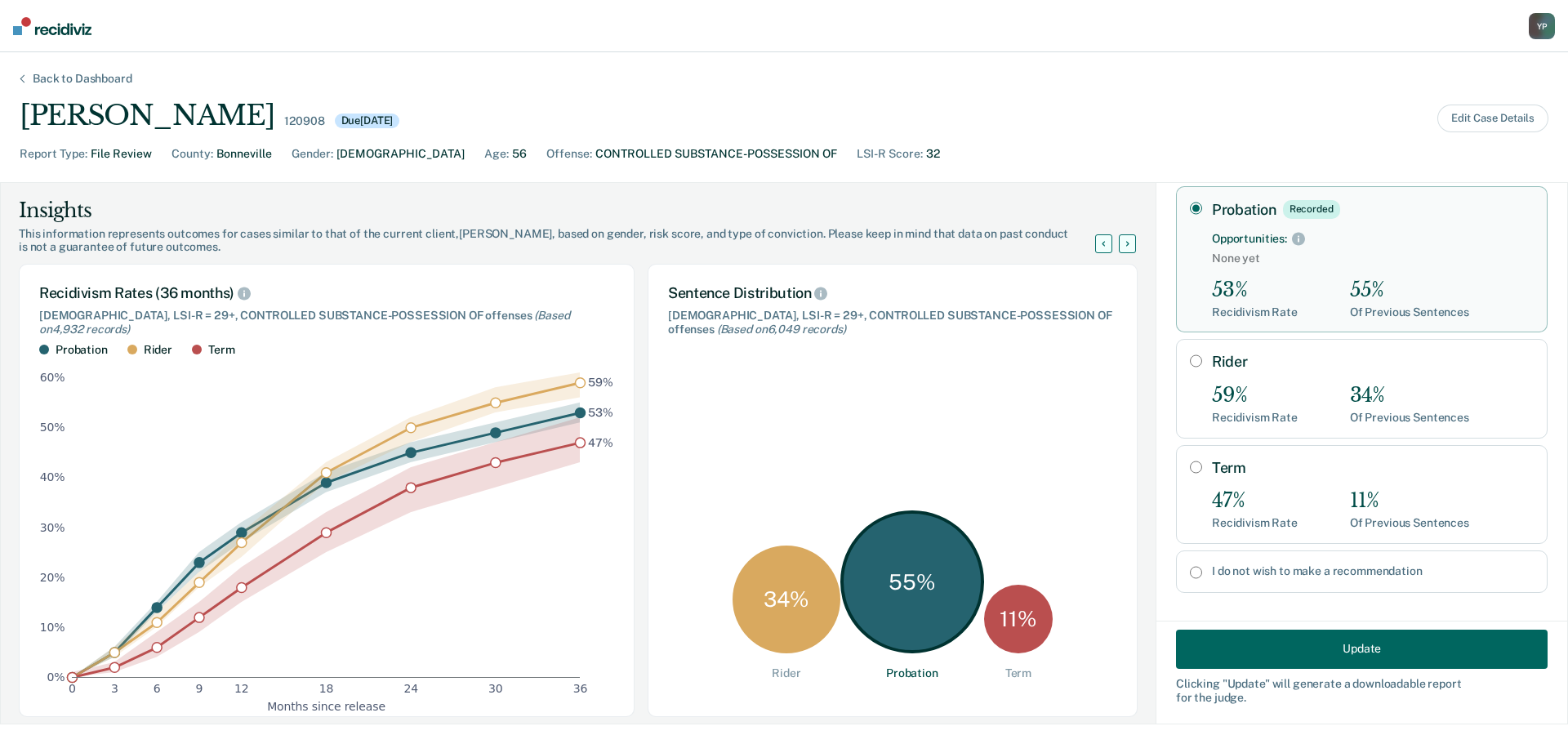
click at [50, 74] on div "Back to Dashboard" at bounding box center [82, 78] width 139 height 14
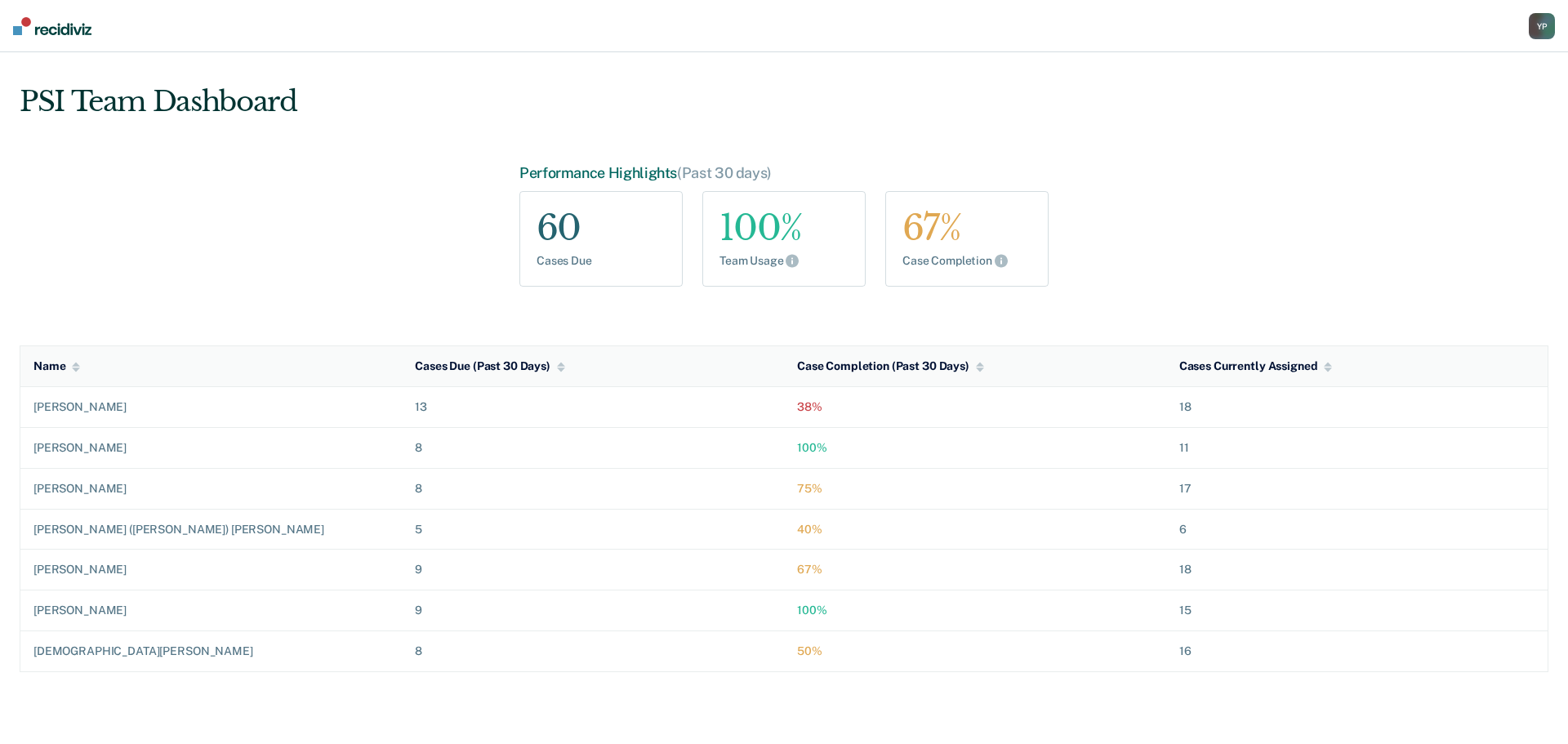
click at [1533, 25] on div "Y P" at bounding box center [1542, 26] width 26 height 26
click at [1413, 99] on link "Go to PSI Case Dashboard" at bounding box center [1458, 105] width 167 height 14
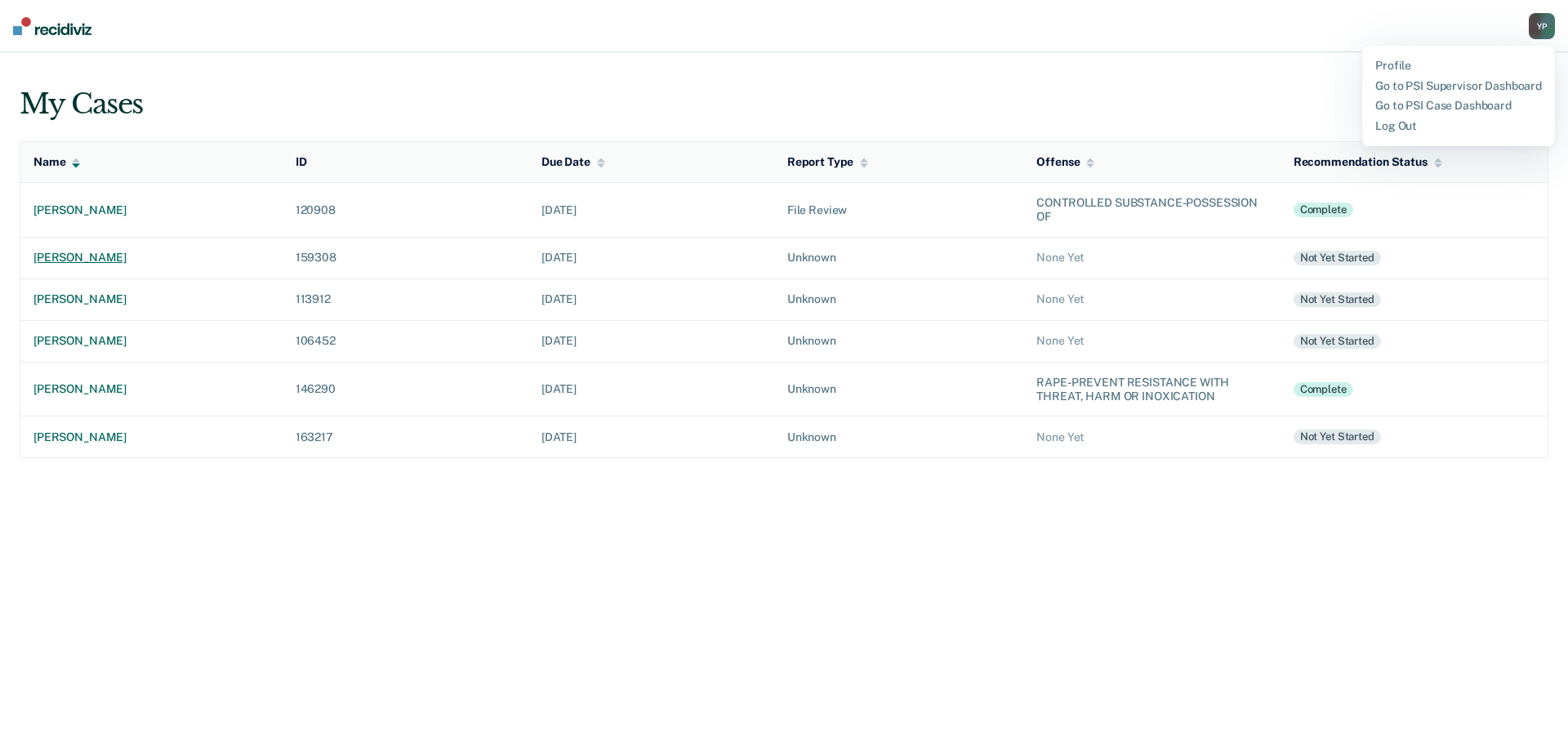
click at [110, 260] on div "[PERSON_NAME]" at bounding box center [151, 258] width 236 height 14
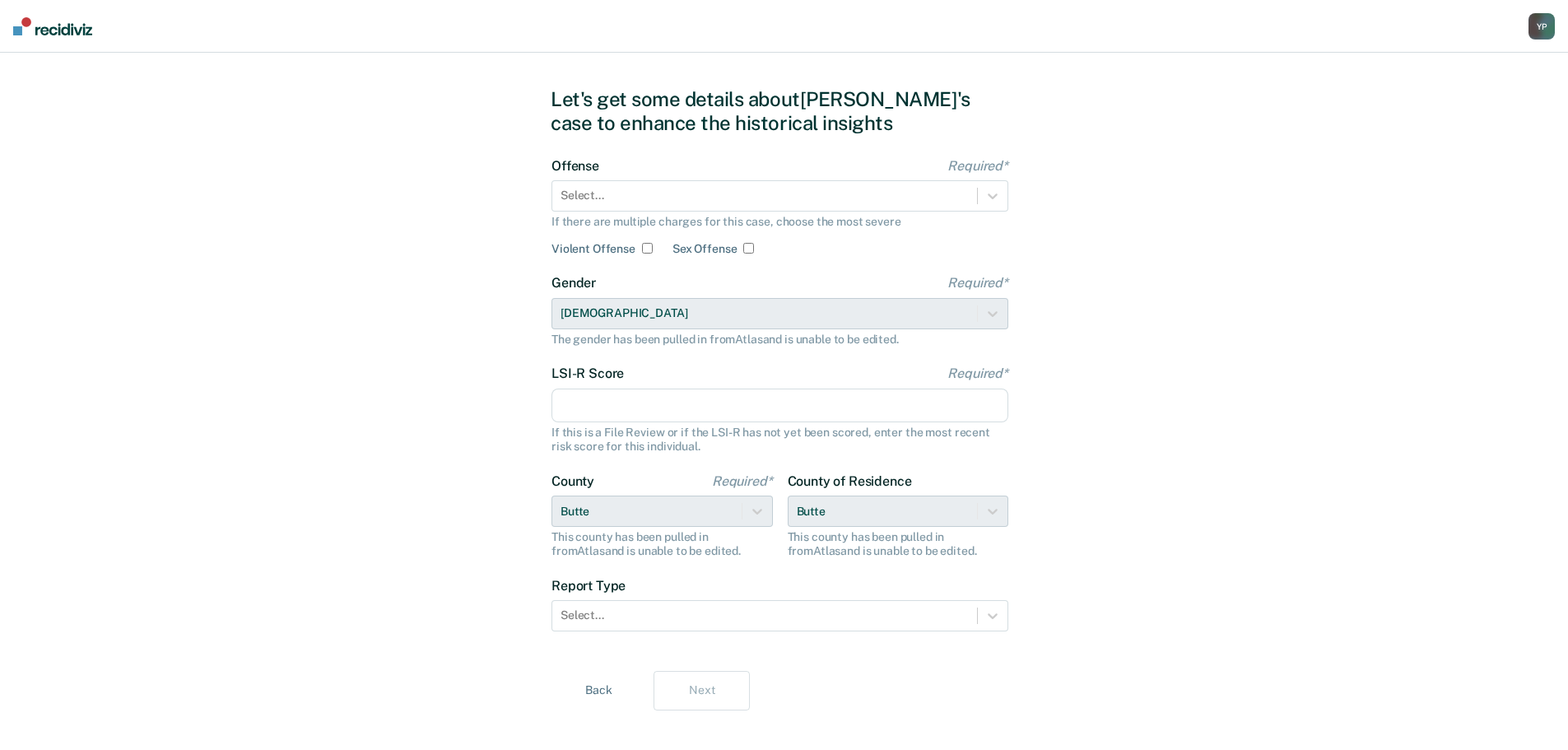
scroll to position [44, 0]
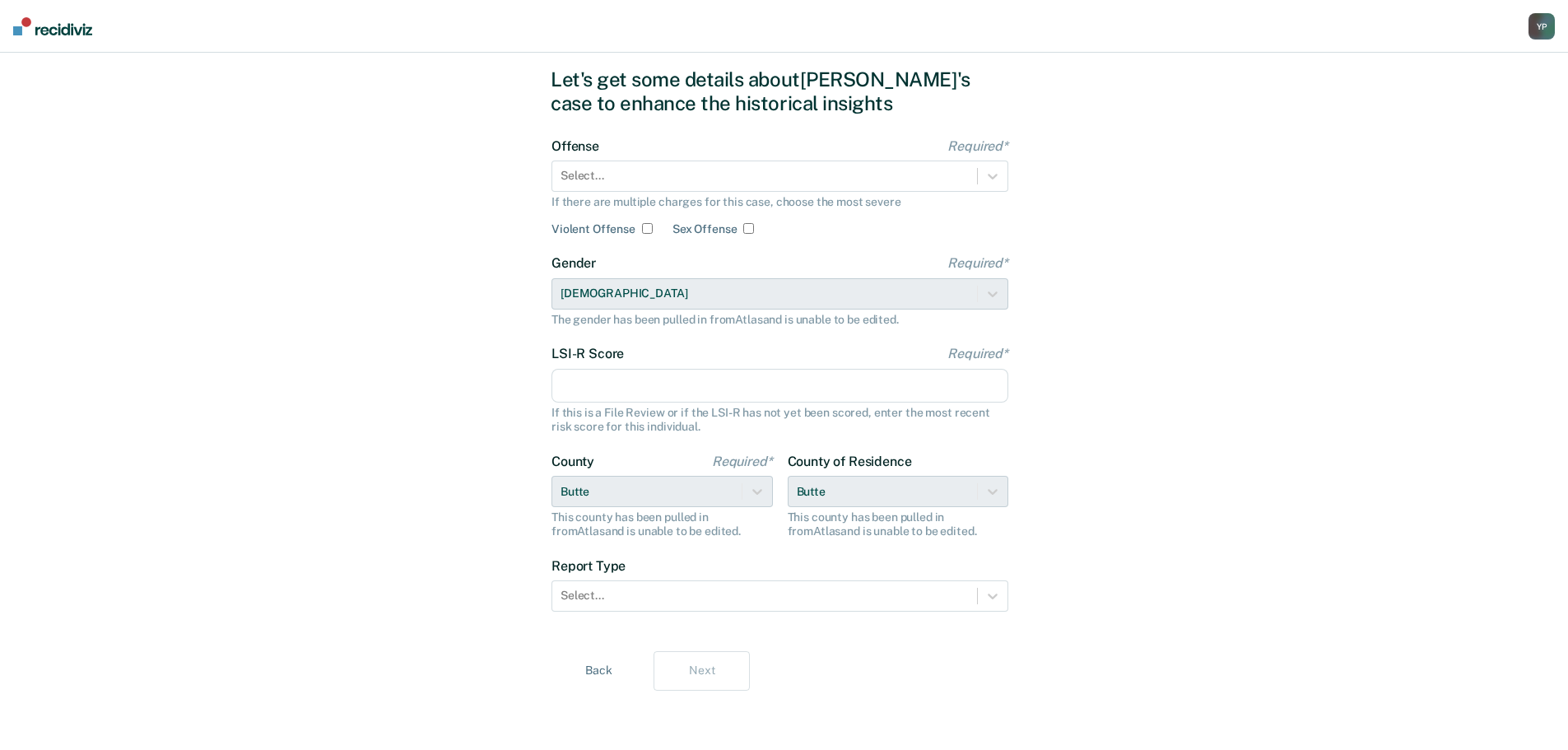
click at [613, 669] on button "Back" at bounding box center [599, 670] width 96 height 40
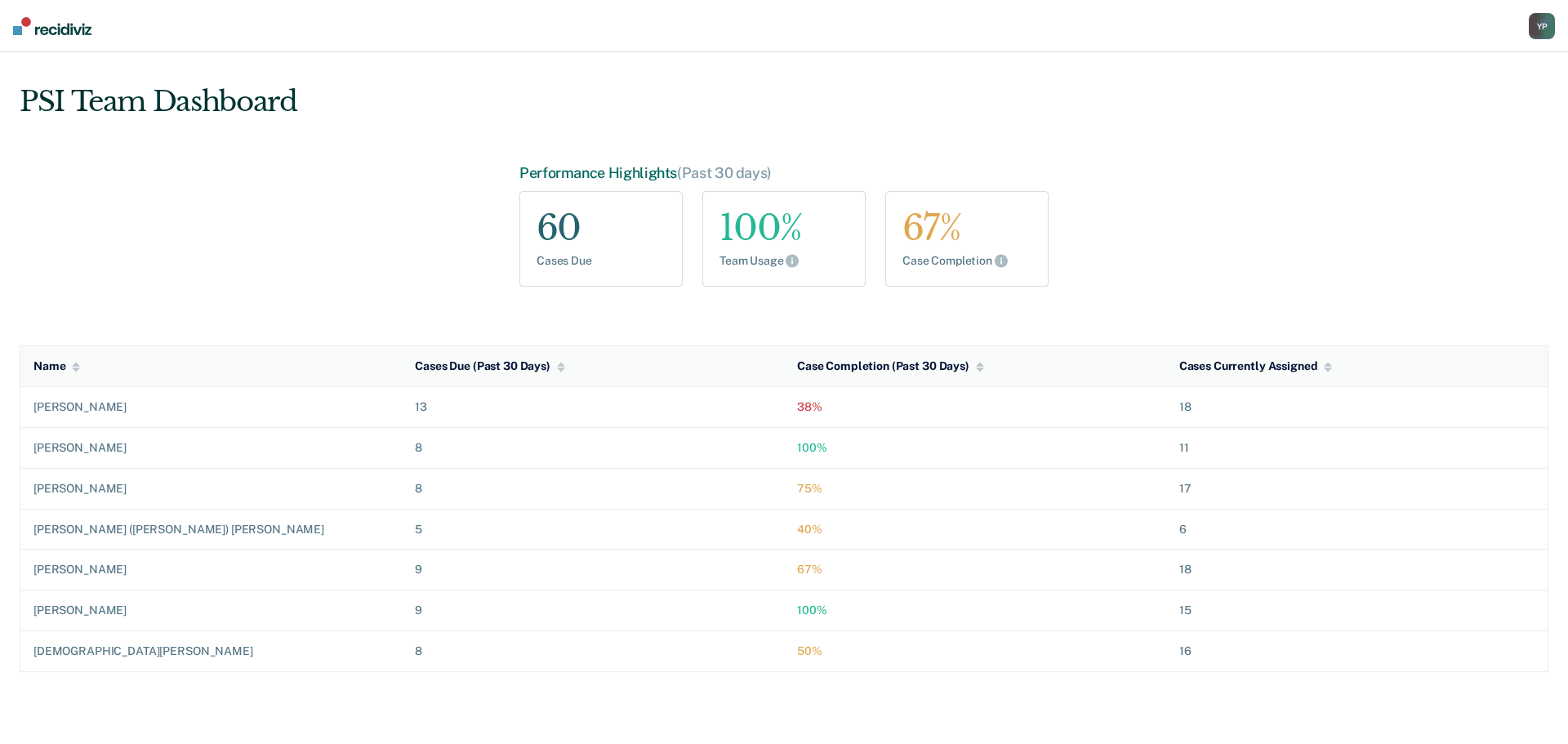
click at [1542, 26] on div "Y P" at bounding box center [1542, 26] width 26 height 26
click at [1399, 97] on div "Profile Go to PSI Supervisor Dashboard Go to PSI Case Dashboard Log Out" at bounding box center [1459, 96] width 193 height 100
click at [1395, 103] on link "Go to PSI Case Dashboard" at bounding box center [1458, 105] width 167 height 14
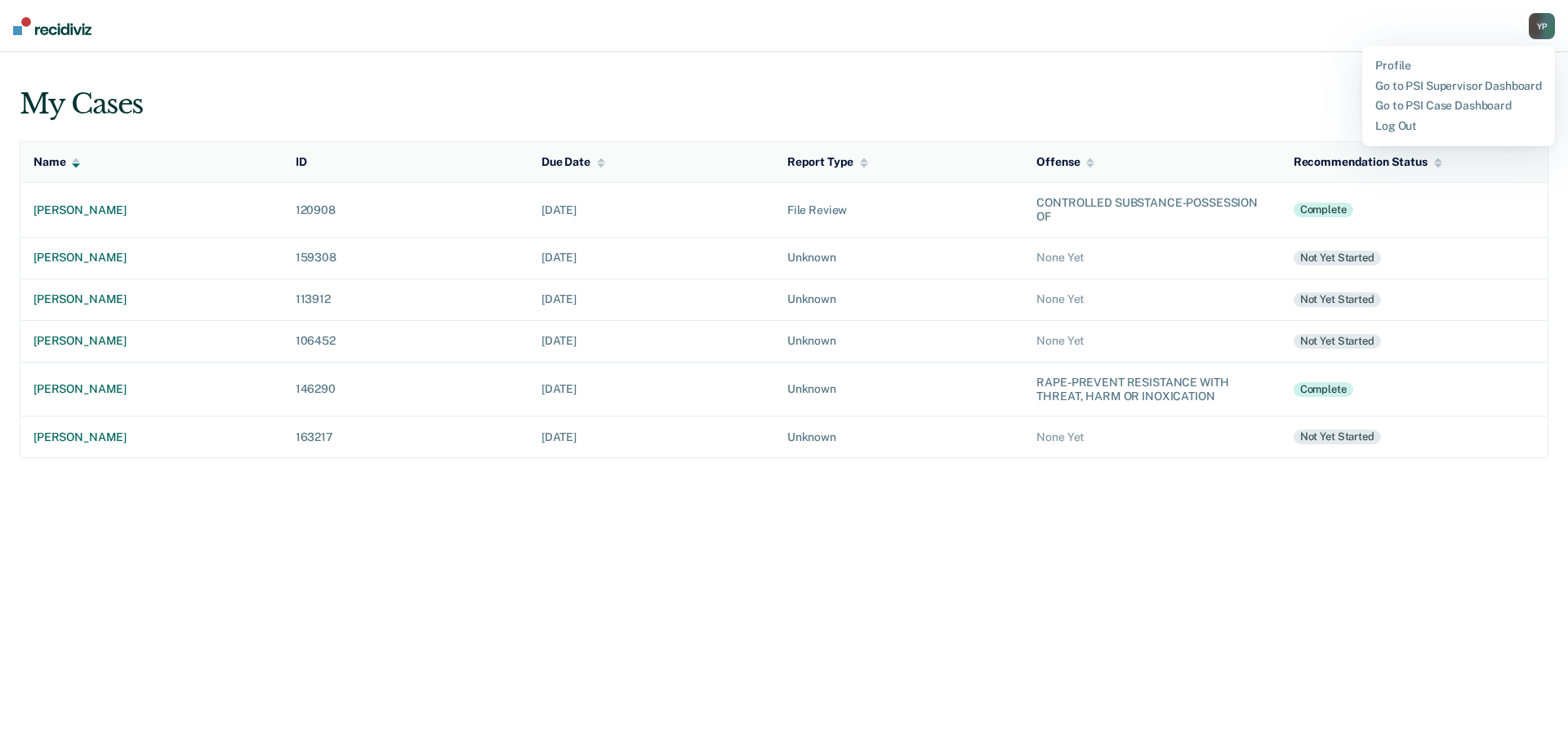
drag, startPoint x: 115, startPoint y: 257, endPoint x: 502, endPoint y: 251, distance: 387.0
click at [502, 251] on td "159308" at bounding box center [405, 257] width 246 height 41
click at [1458, 102] on button "Status (3)" at bounding box center [1483, 102] width 131 height 35
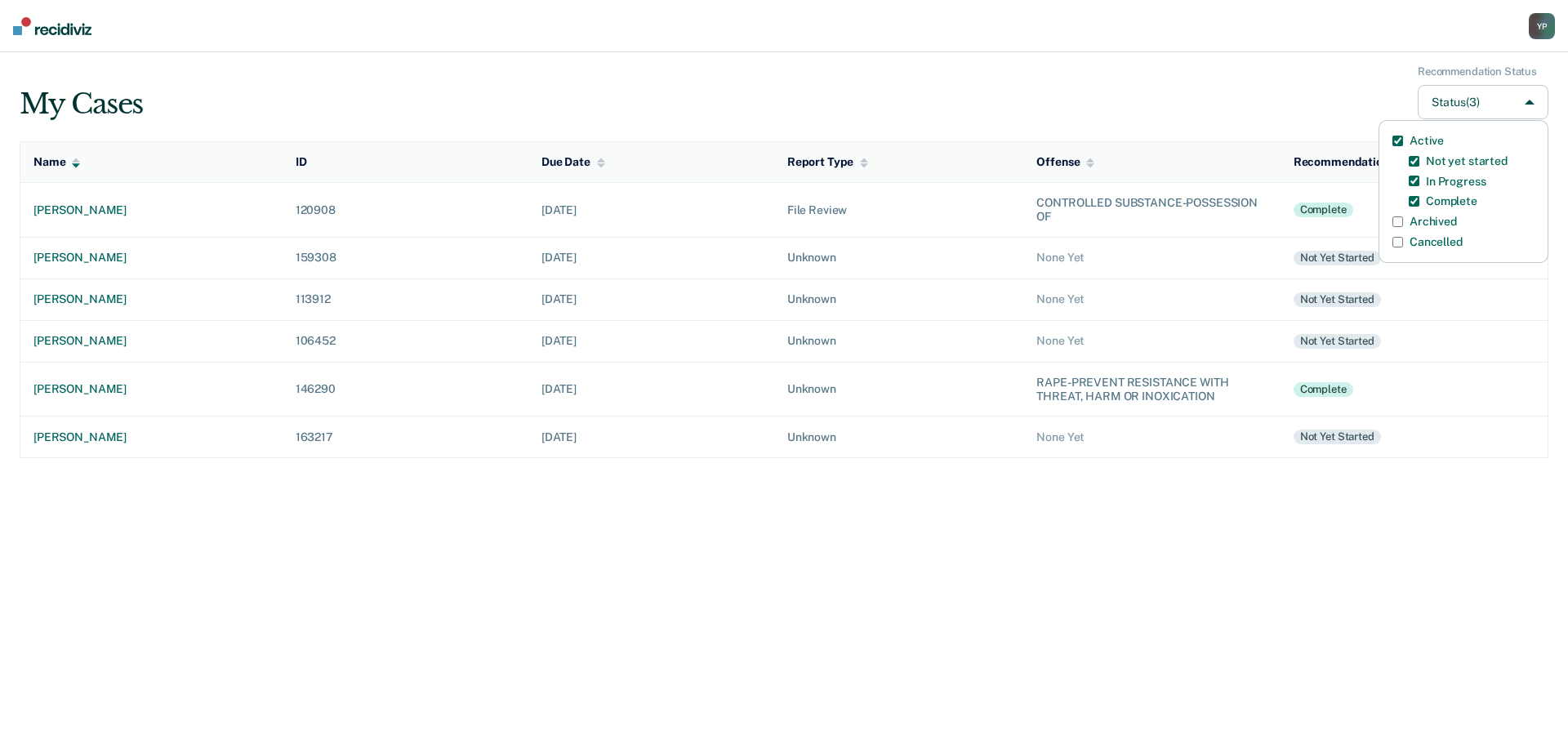
click at [1458, 102] on button "Status (3)" at bounding box center [1483, 102] width 131 height 35
click at [89, 377] on td "[PERSON_NAME]" at bounding box center [151, 388] width 262 height 54
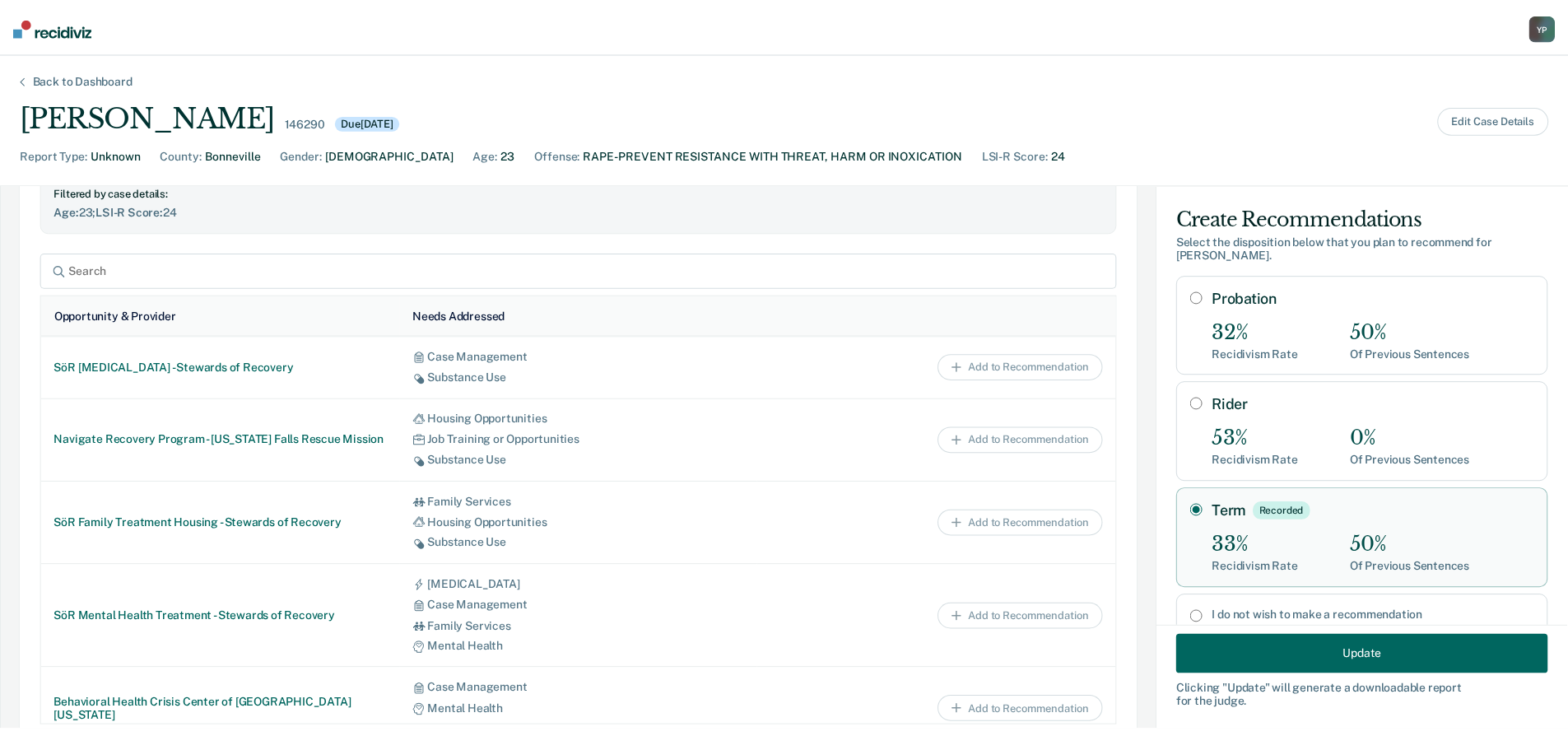
scroll to position [53, 0]
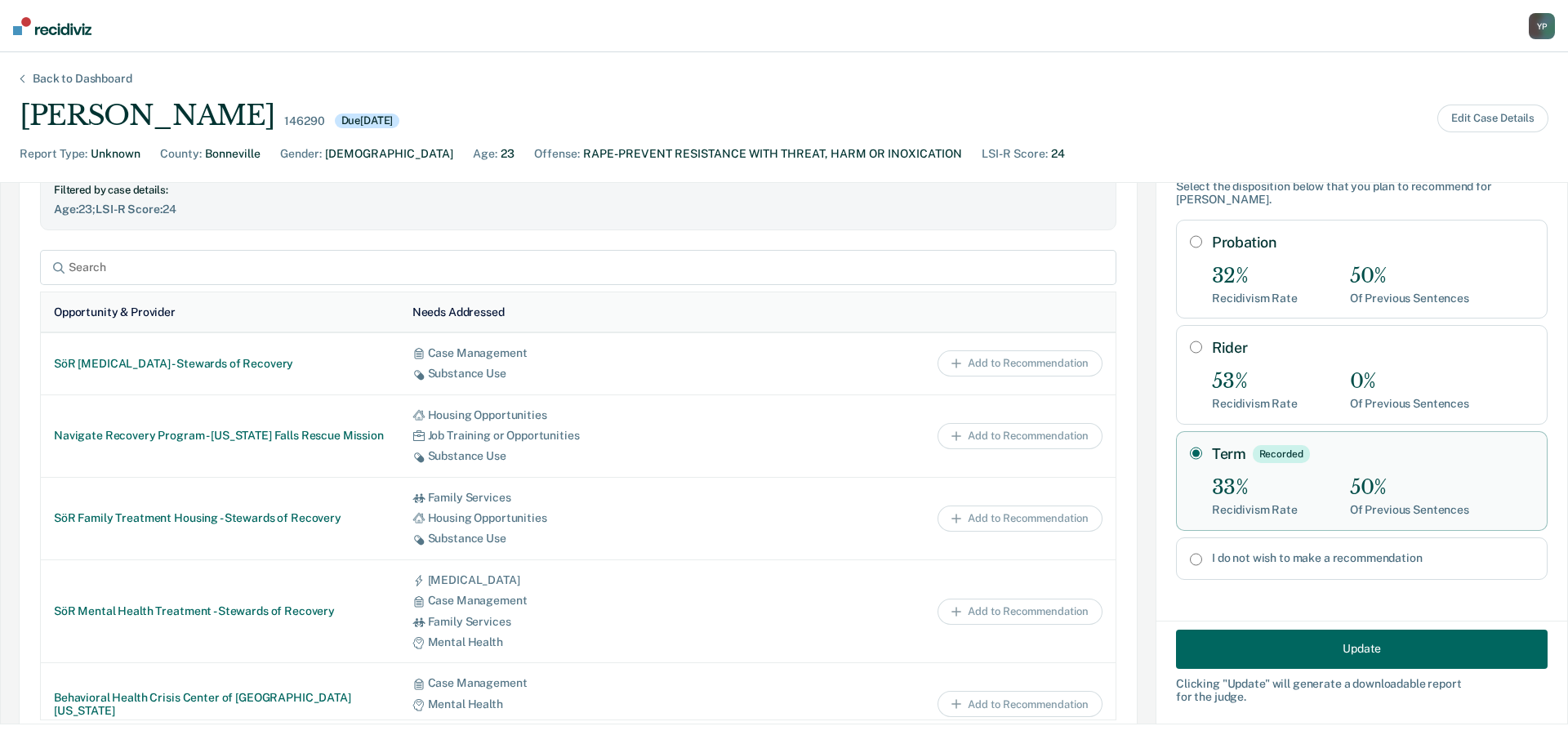
click at [1306, 648] on button "Update" at bounding box center [1362, 648] width 372 height 40
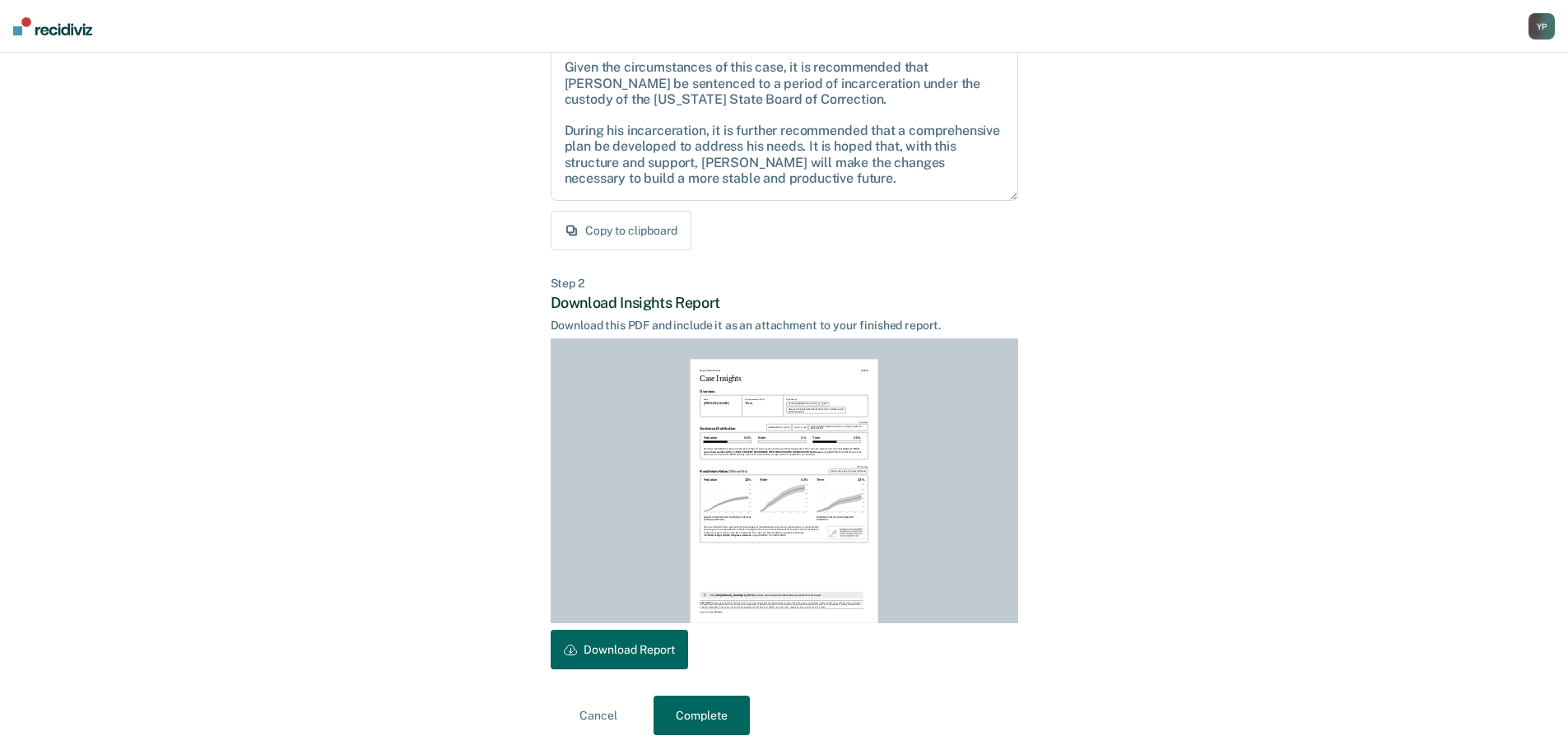
scroll to position [188, 0]
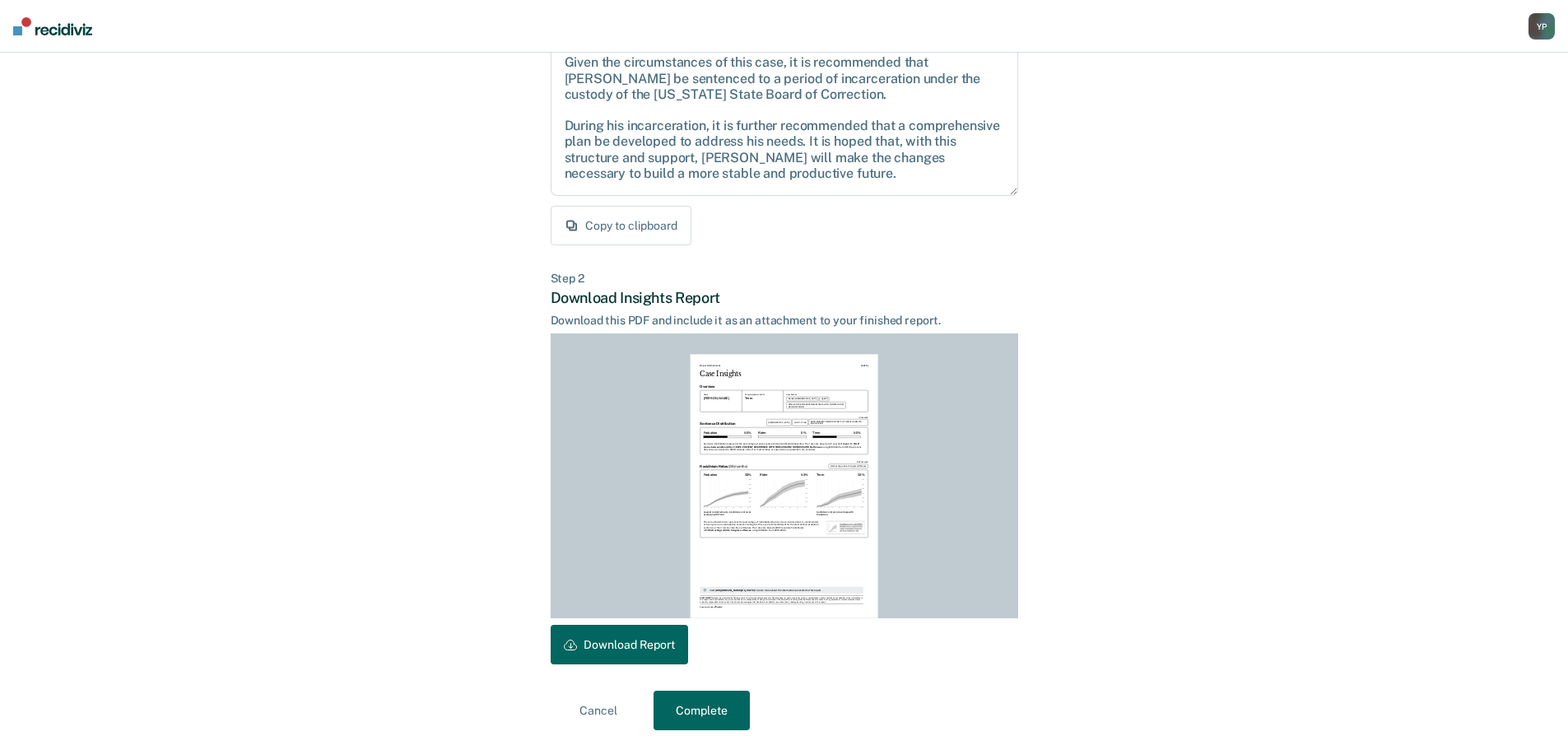
click at [736, 708] on button "Complete" at bounding box center [702, 710] width 96 height 40
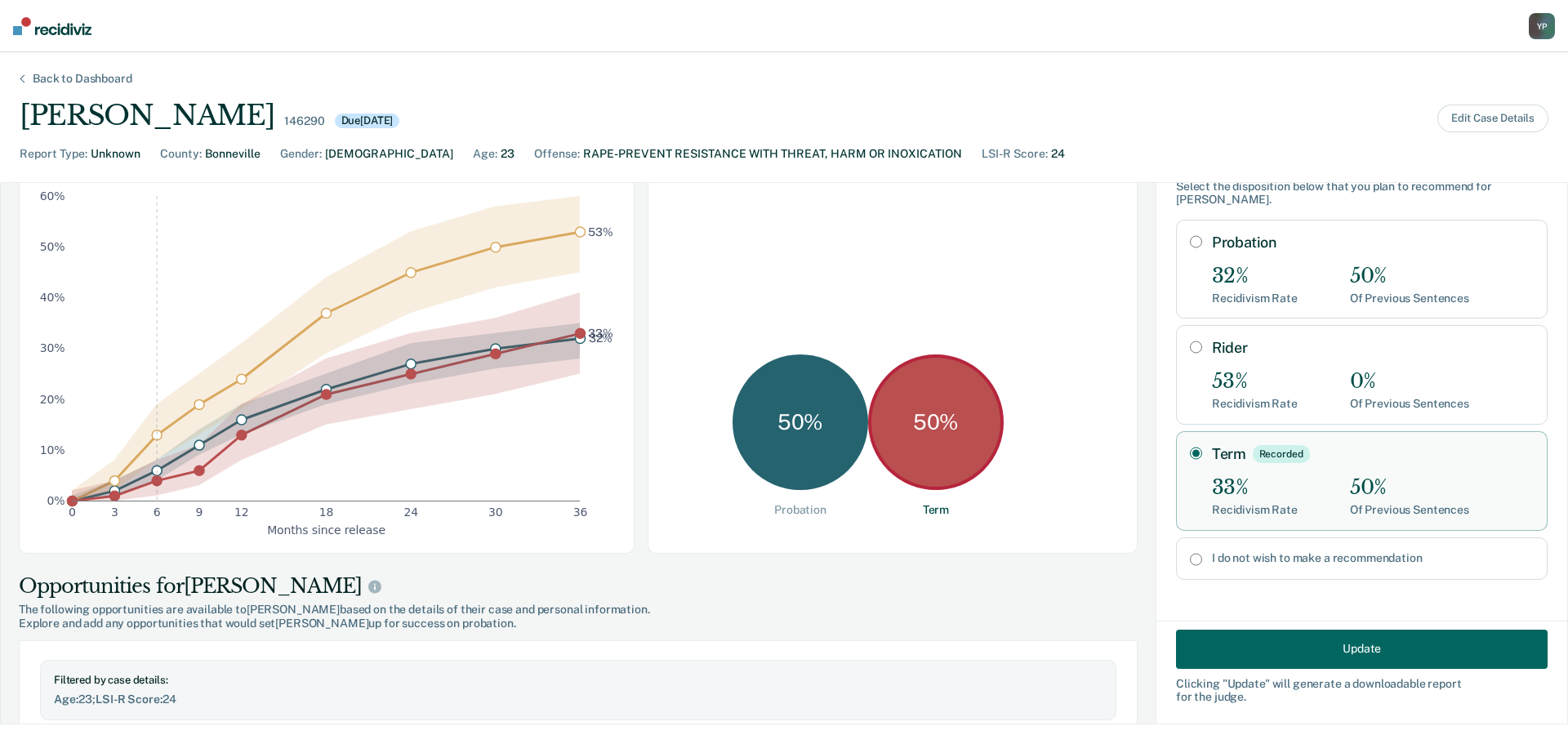
scroll to position [0, 0]
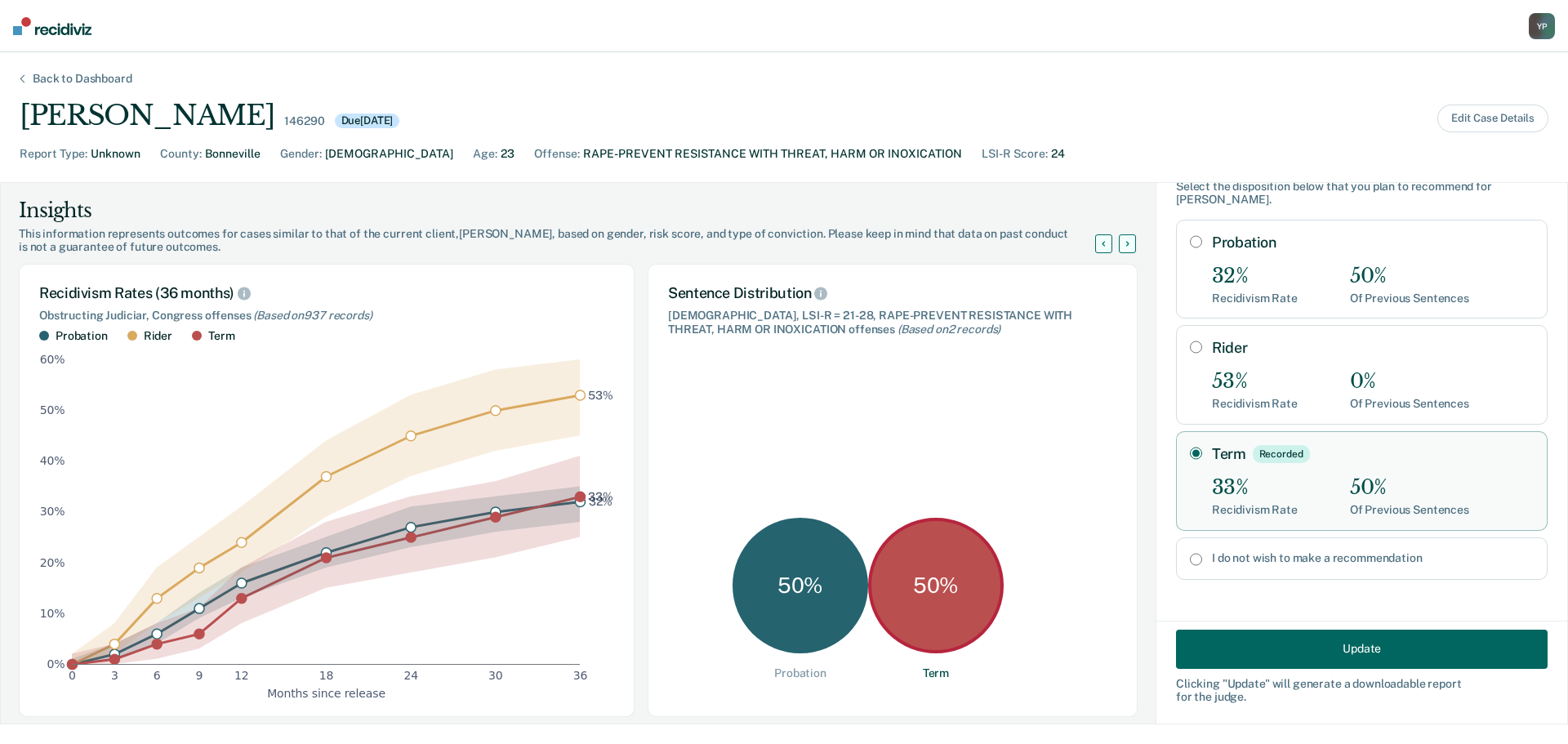
click at [1539, 24] on div "Y P" at bounding box center [1542, 26] width 26 height 26
click at [1470, 103] on link "Go to PSI Case Dashboard" at bounding box center [1458, 105] width 167 height 14
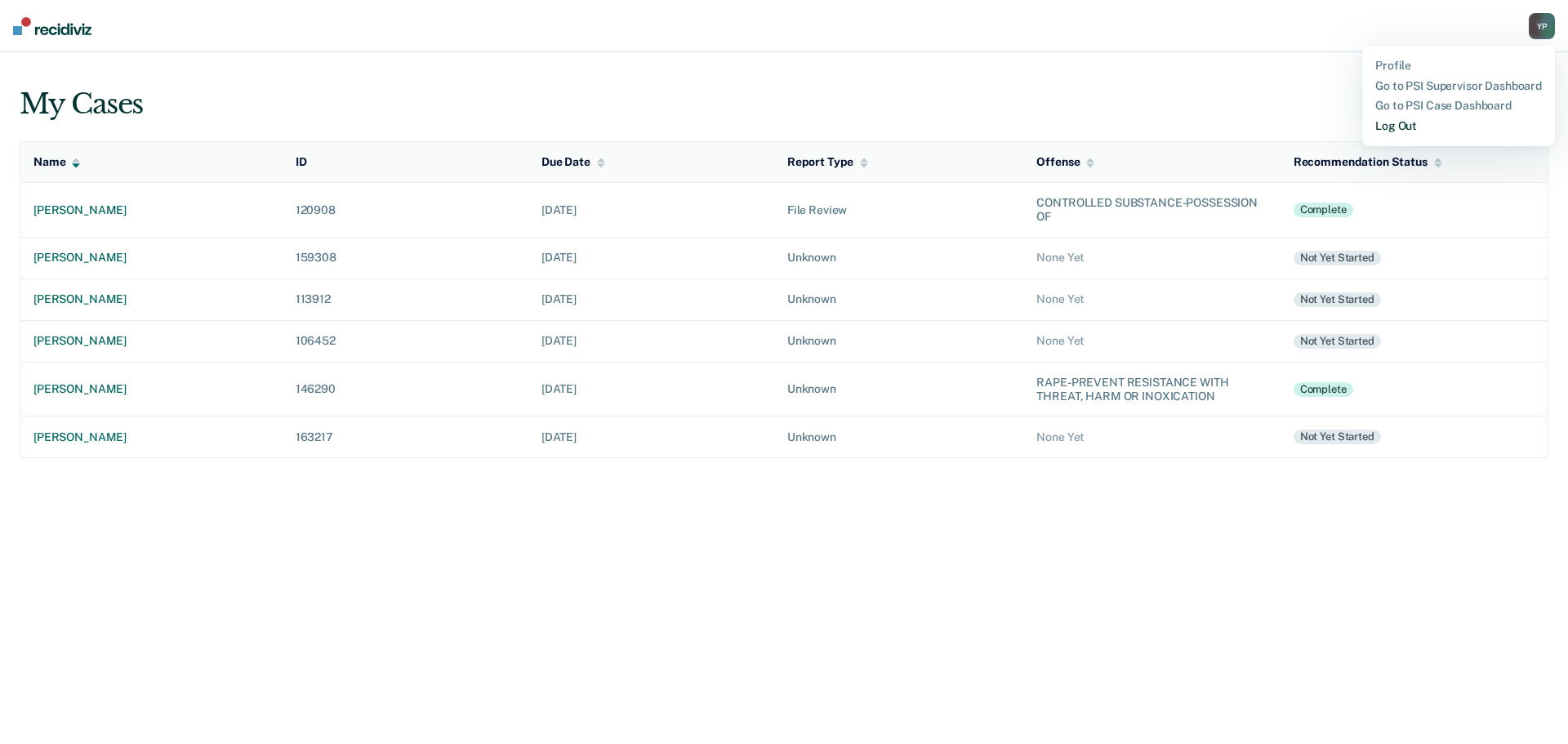
click at [1401, 127] on link "Log Out" at bounding box center [1458, 126] width 167 height 14
